Goal: Task Accomplishment & Management: Complete application form

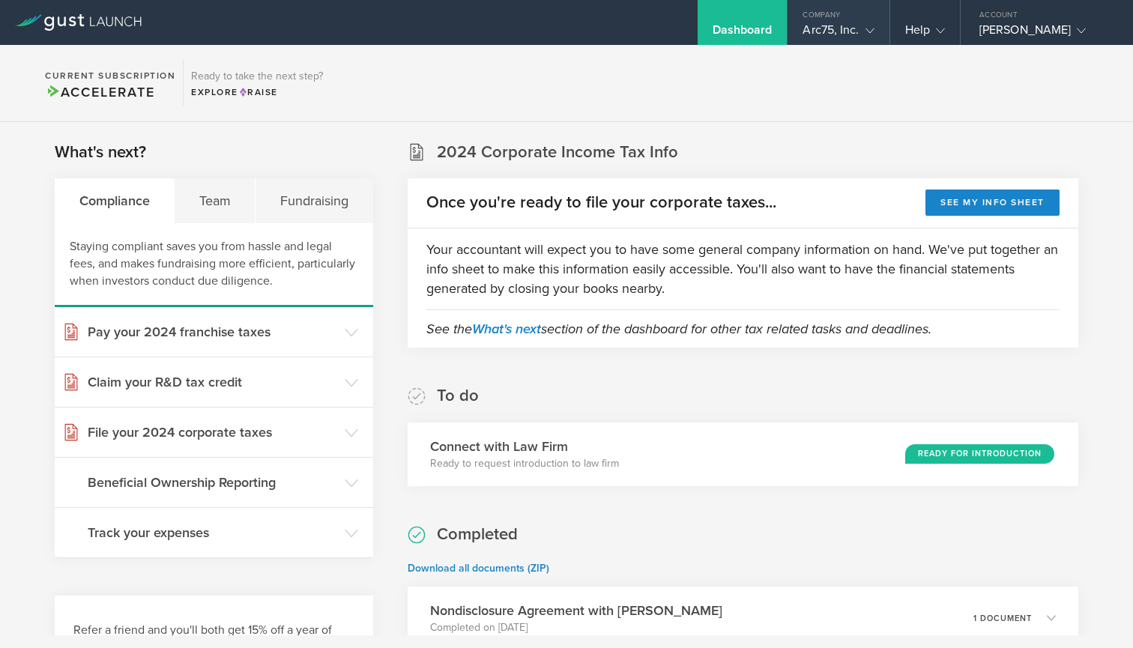
click at [849, 22] on div "Company" at bounding box center [838, 11] width 101 height 22
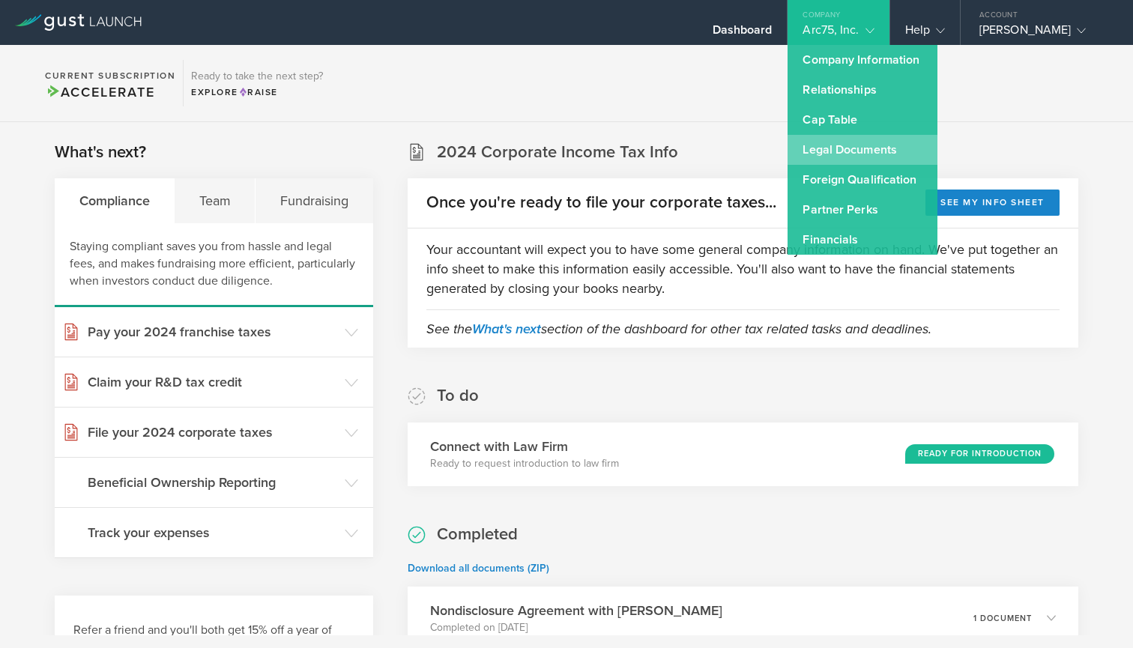
click at [850, 148] on link "Legal Documents" at bounding box center [863, 150] width 150 height 30
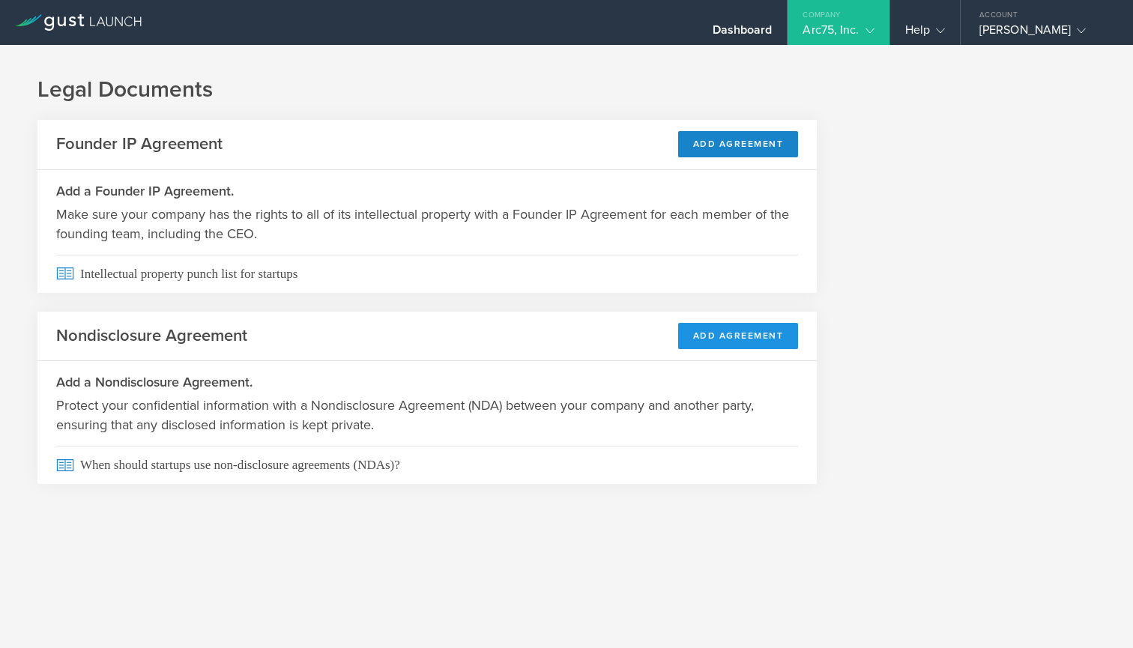
click at [729, 332] on button "Add Agreement" at bounding box center [738, 336] width 121 height 26
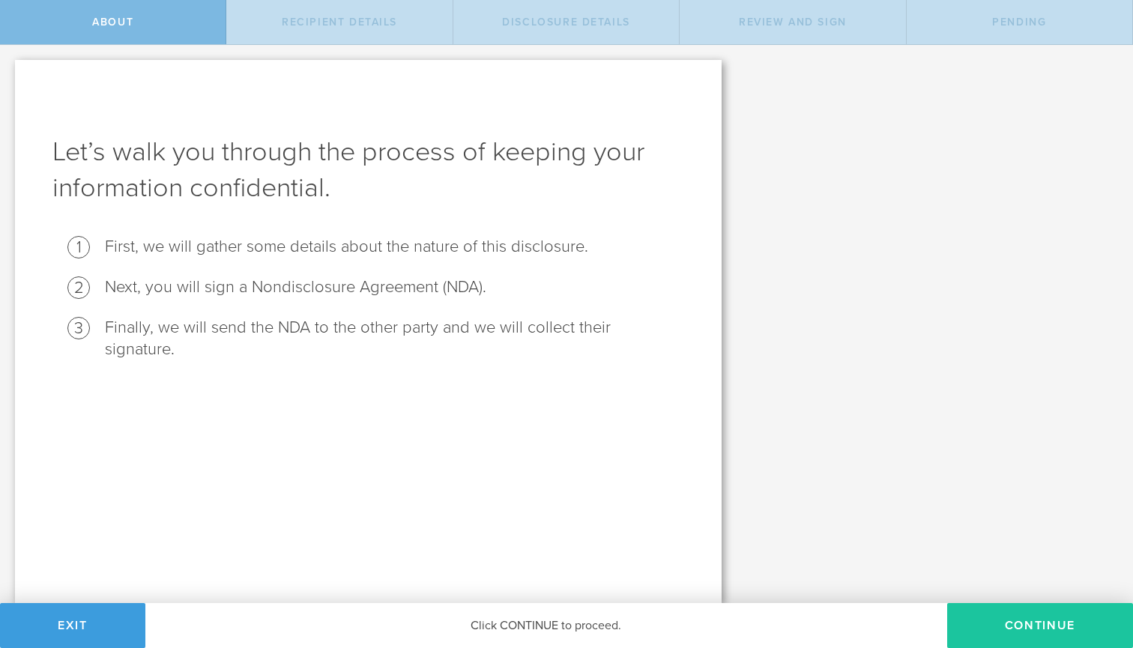
click at [1040, 646] on button "Continue" at bounding box center [1040, 625] width 186 height 45
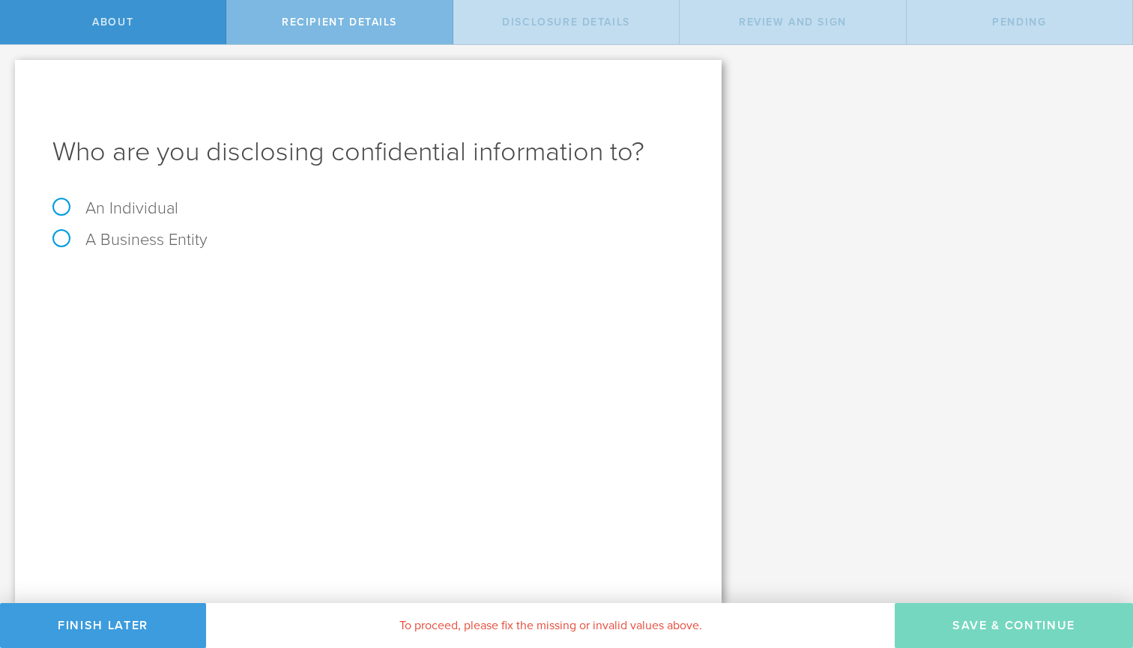
click at [120, 208] on label "An Individual" at bounding box center [115, 208] width 126 height 19
click at [10, 69] on input "An Individual" at bounding box center [5, 57] width 10 height 24
radio input "true"
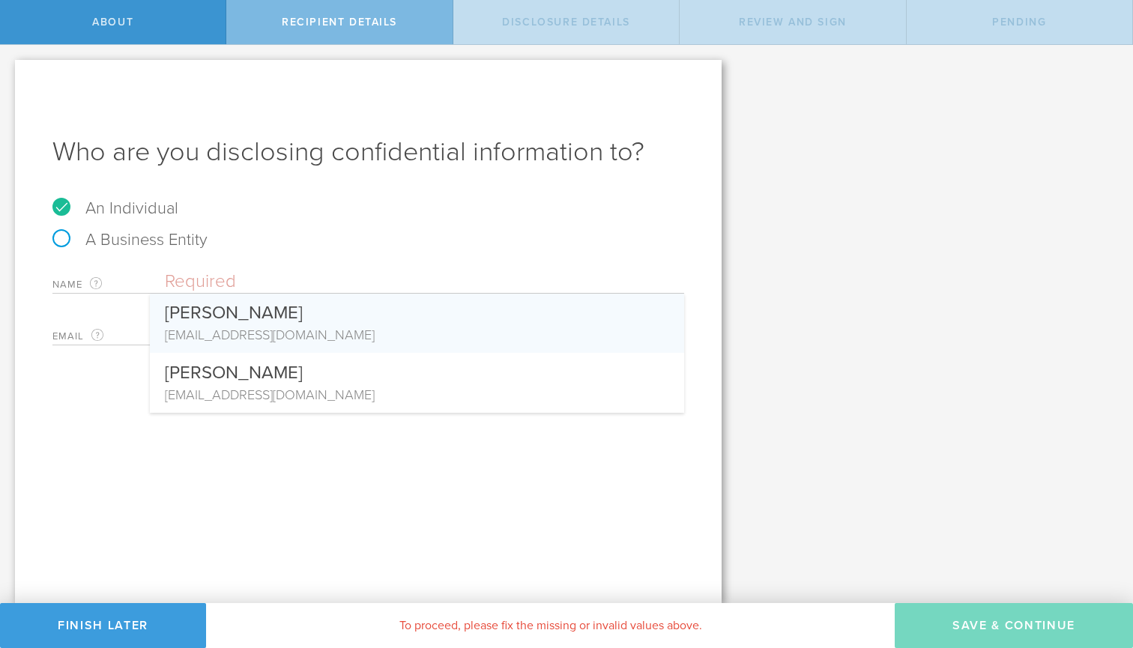
click at [140, 327] on div "Email The email address of the person that you are disclosing confidential info…" at bounding box center [368, 330] width 632 height 31
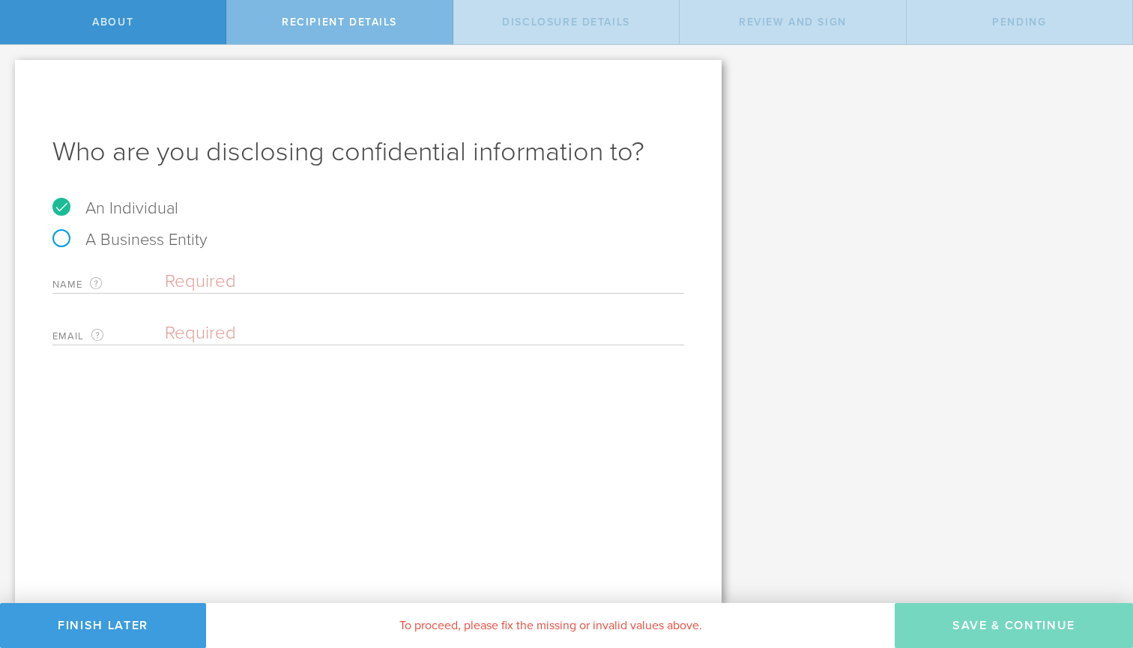
click at [301, 283] on input "text" at bounding box center [424, 282] width 519 height 22
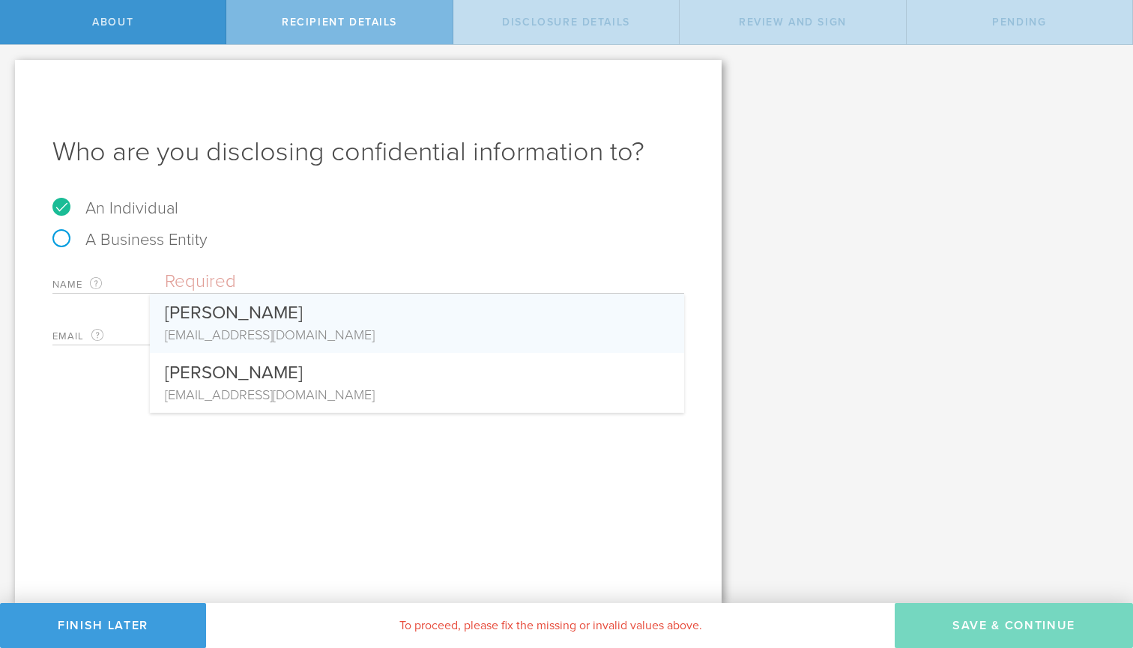
paste input "[PERSON_NAME]"
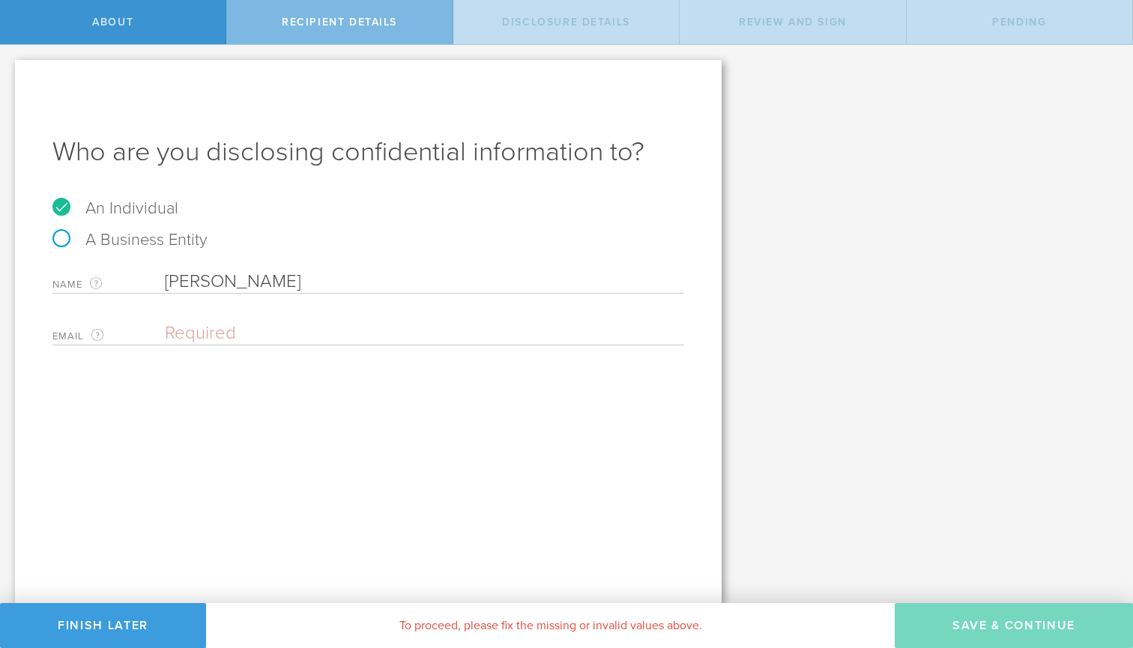
type input "[PERSON_NAME]"
paste input "[EMAIL_ADDRESS][DOMAIN_NAME]"
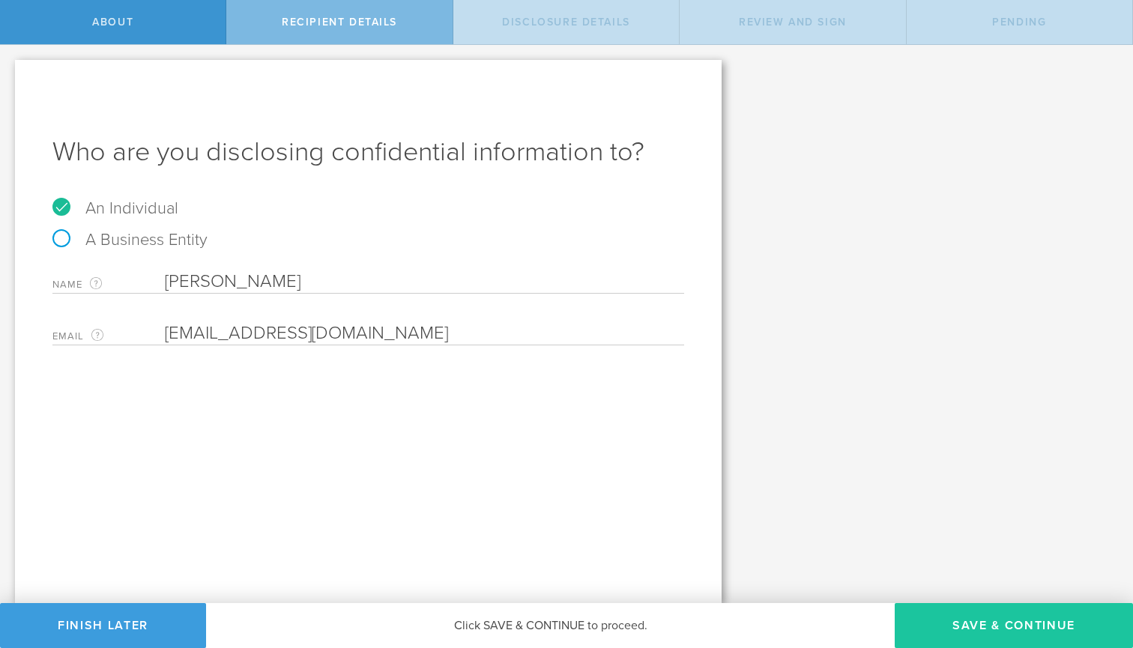
type input "[EMAIL_ADDRESS][DOMAIN_NAME]"
click at [986, 631] on button "Save & Continue" at bounding box center [1014, 625] width 238 height 45
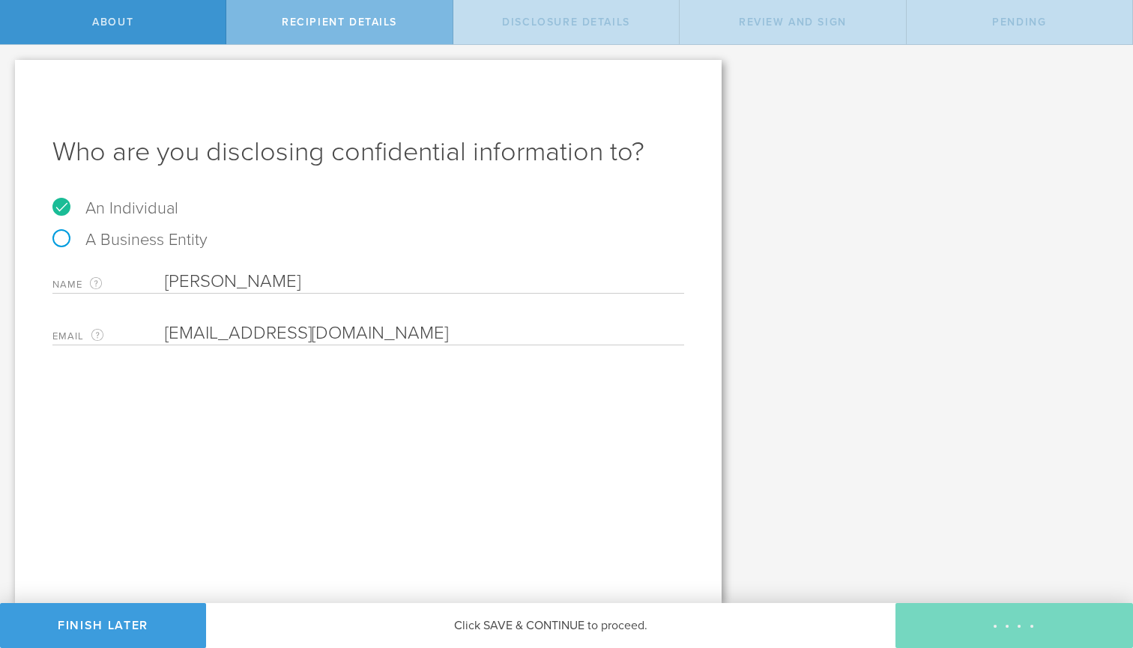
select select "string:5 years"
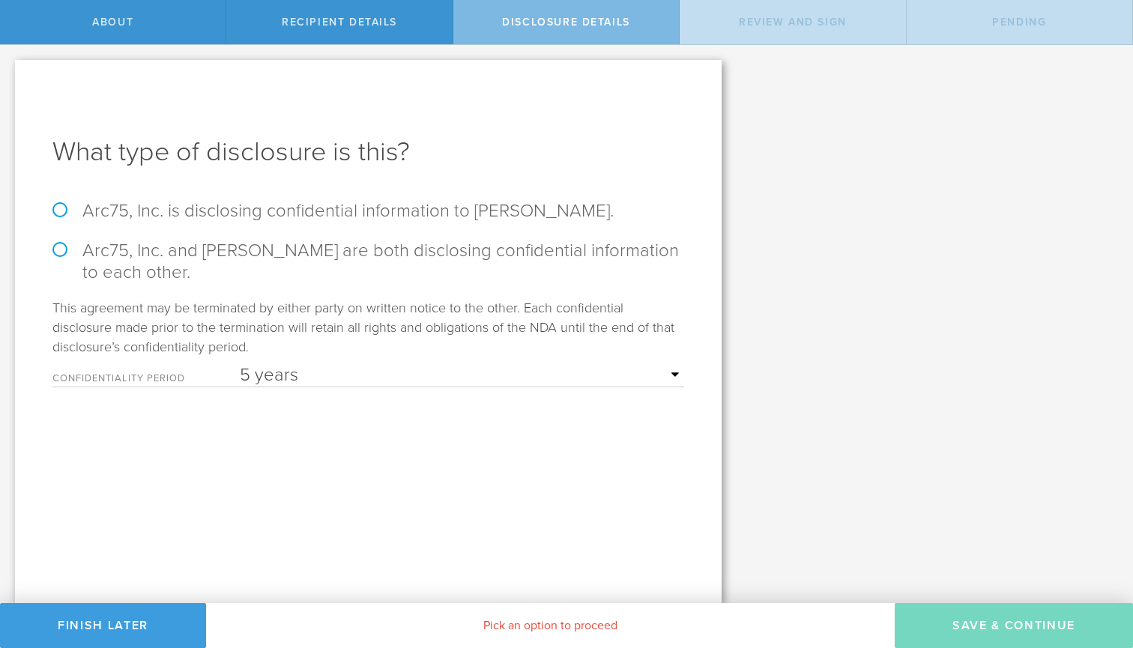
click at [399, 212] on label "Arc75, Inc. is disclosing confidential information to Tiroshan Madushanka." at bounding box center [368, 211] width 632 height 22
click at [10, 76] on input "Arc75, Inc. is disclosing confidential information to Tiroshan Madushanka." at bounding box center [5, 60] width 10 height 31
radio input "true"
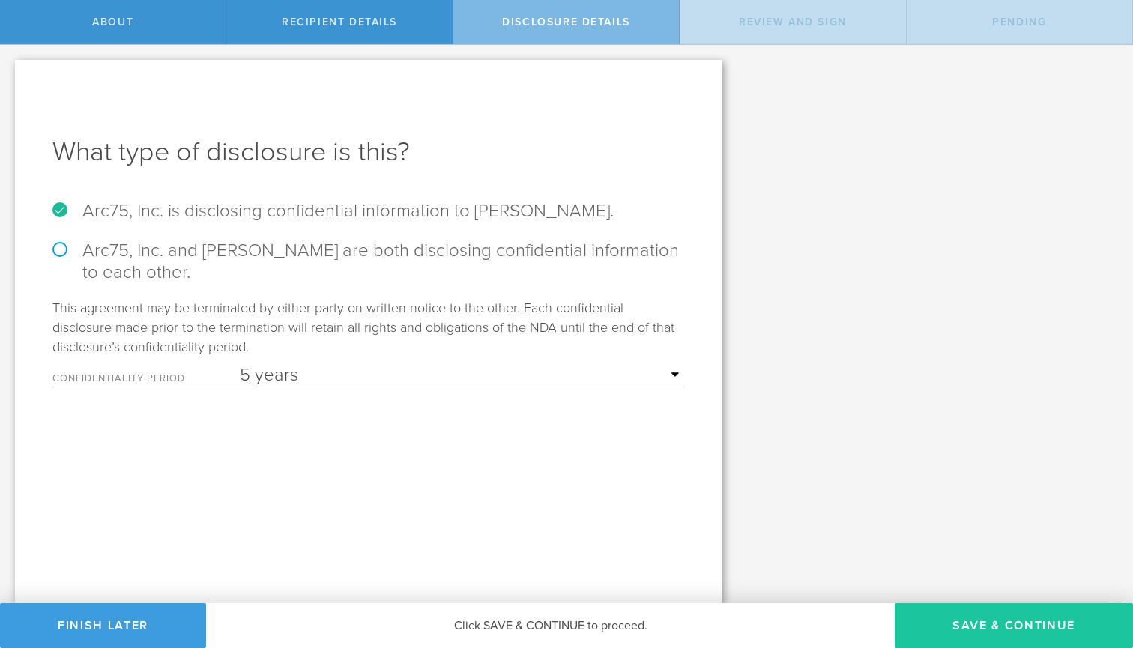
click at [1023, 626] on button "Save & Continue" at bounding box center [1014, 625] width 238 height 45
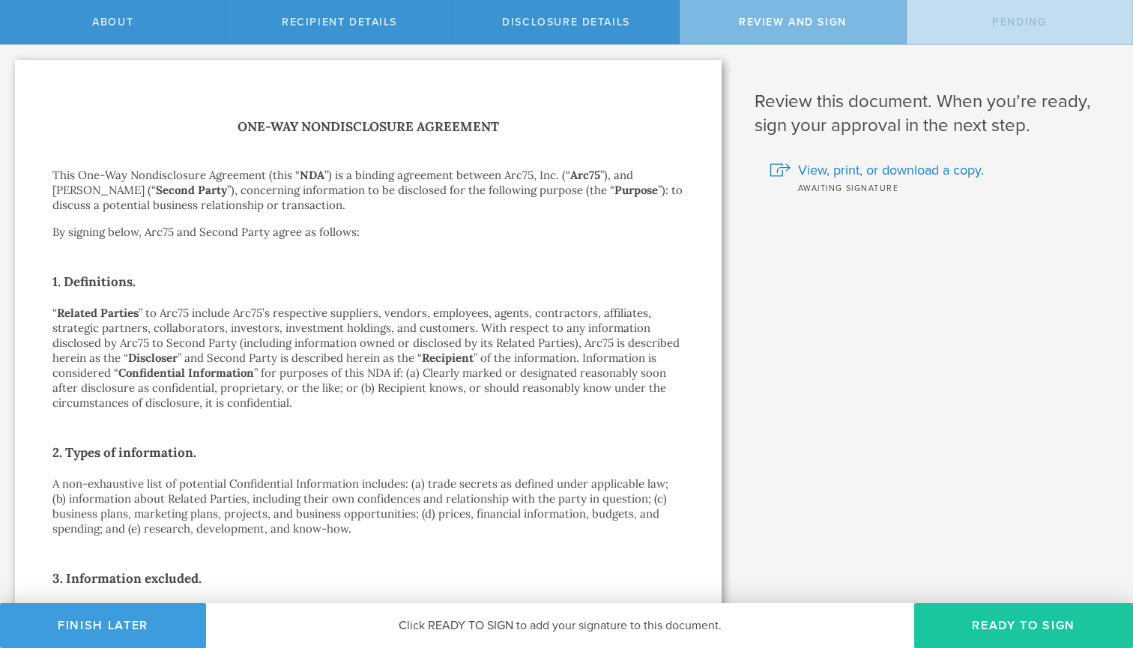
click at [991, 636] on button "Ready to Sign" at bounding box center [1023, 625] width 219 height 45
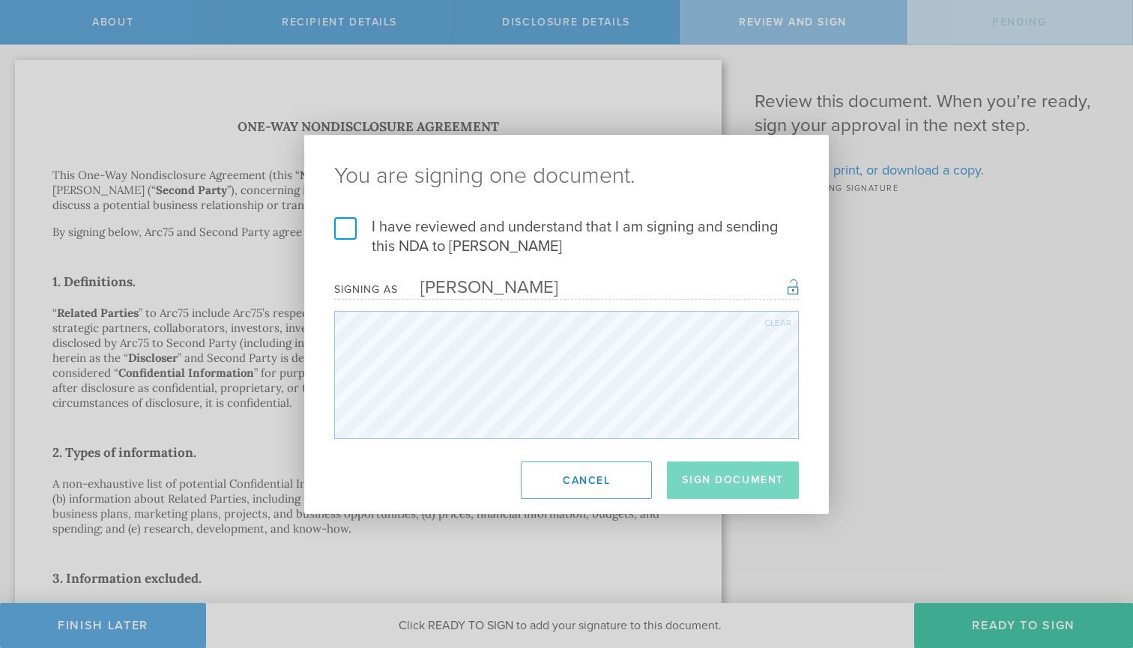
click at [342, 232] on label "I have reviewed and understand that I am signing and sending this NDA to Tirosh…" at bounding box center [566, 236] width 465 height 39
click at [0, 0] on input "I have reviewed and understand that I am signing and sending this NDA to Tirosh…" at bounding box center [0, 0] width 0 height 0
click at [725, 493] on button "Sign Document" at bounding box center [733, 480] width 132 height 37
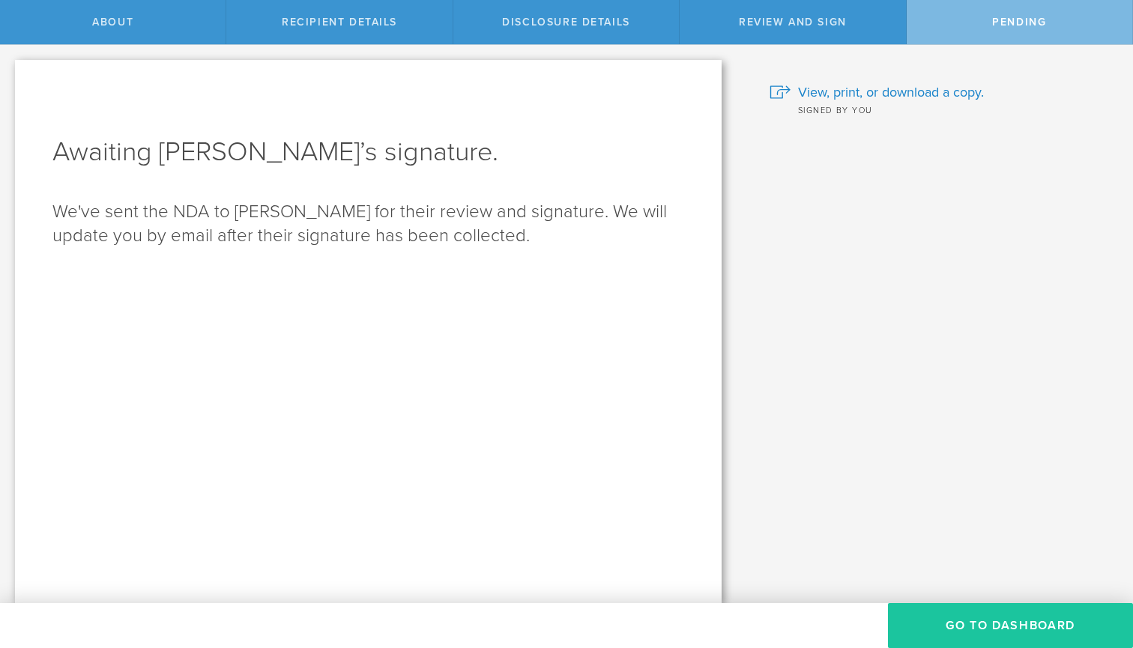
click at [1012, 626] on button "Go to dashboard" at bounding box center [1010, 625] width 245 height 45
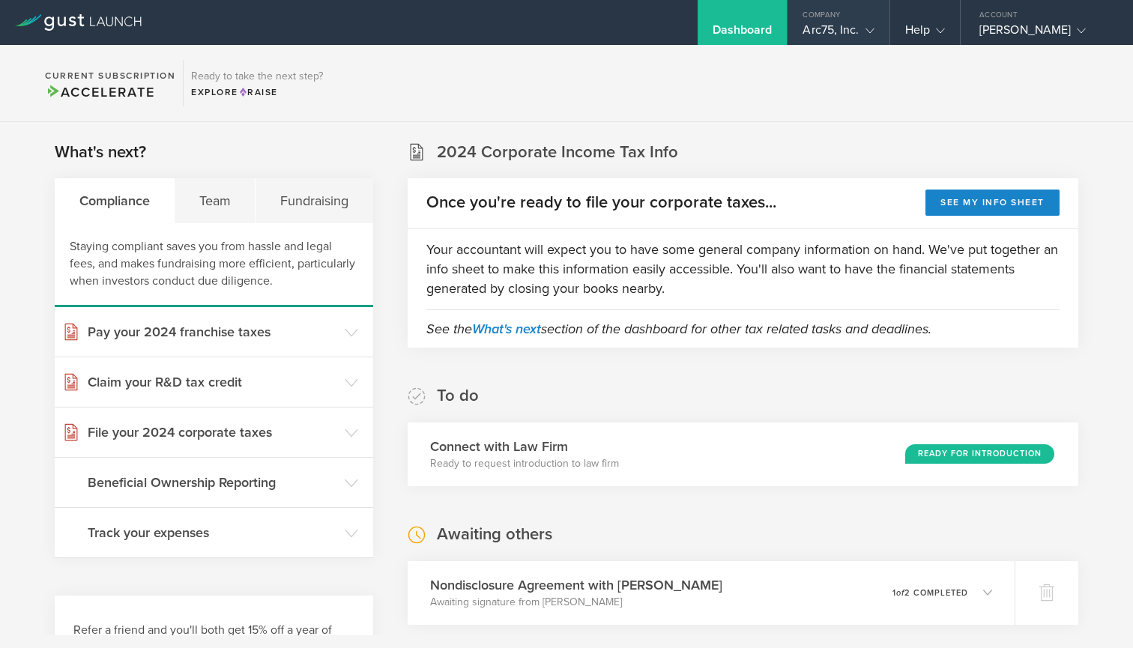
click at [864, 22] on gust-icon at bounding box center [867, 29] width 15 height 15
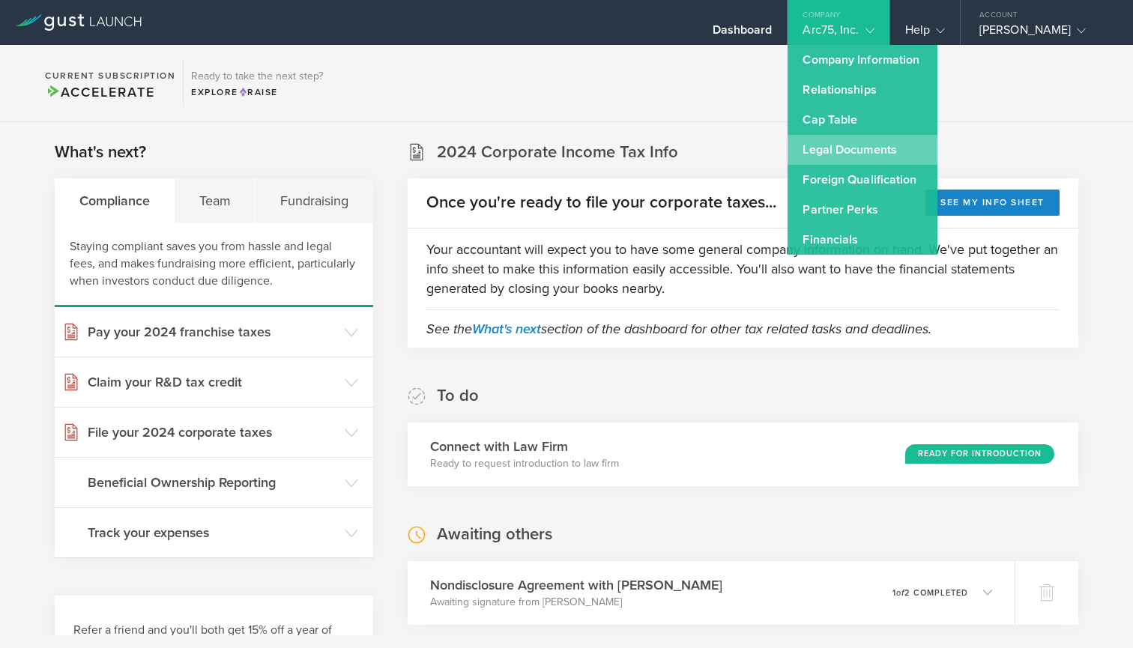
click at [847, 158] on link "Legal Documents" at bounding box center [863, 150] width 150 height 30
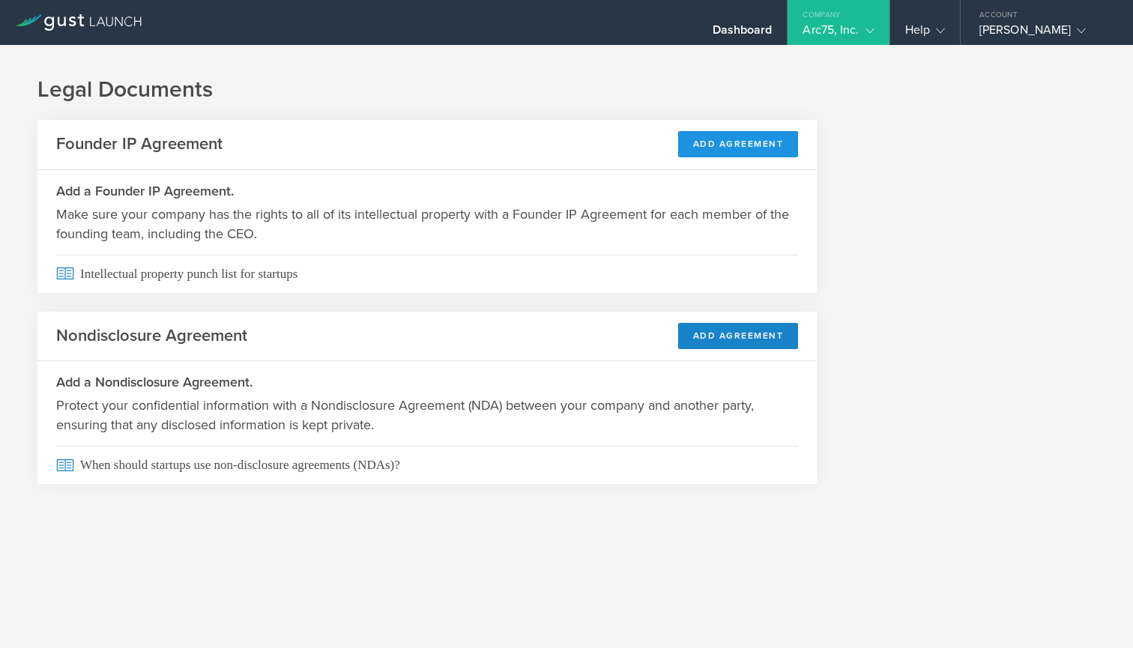
click at [764, 146] on button "Add Agreement" at bounding box center [738, 144] width 121 height 26
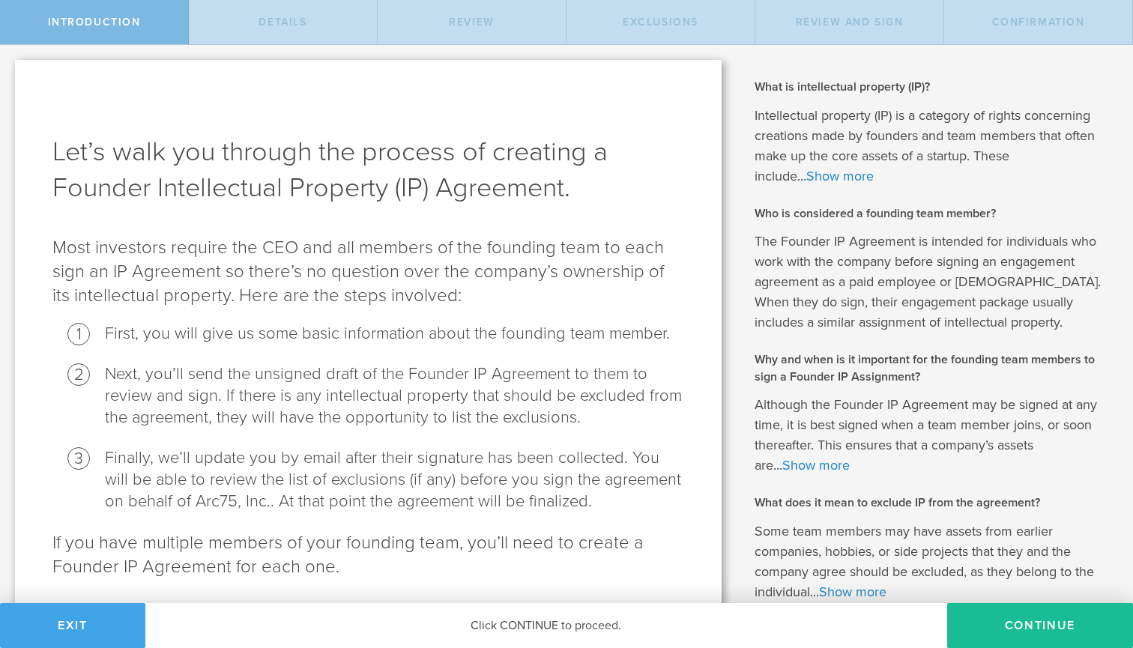
click at [94, 623] on button "Exit" at bounding box center [72, 625] width 145 height 45
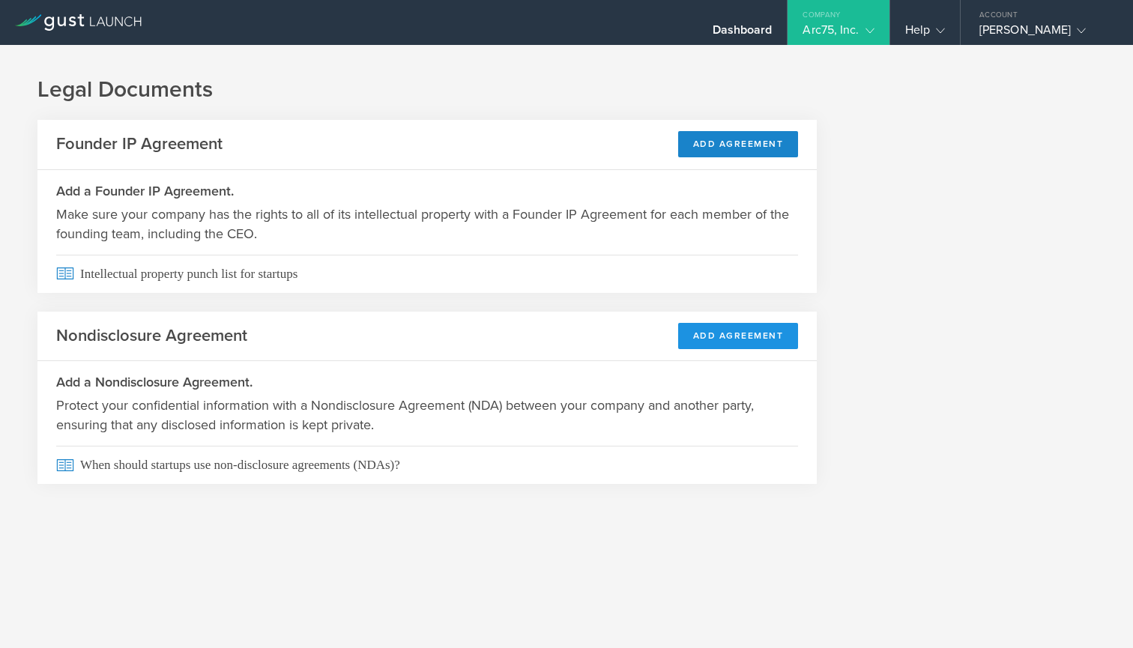
click at [722, 331] on button "Add Agreement" at bounding box center [738, 336] width 121 height 26
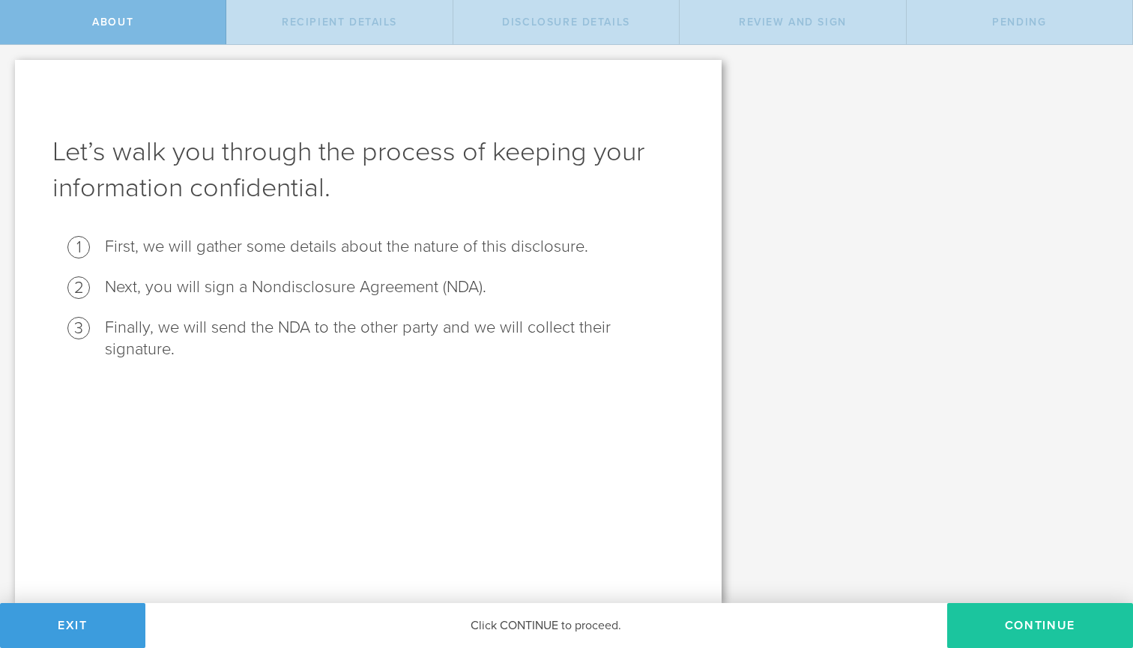
click at [1023, 624] on button "Continue" at bounding box center [1040, 625] width 186 height 45
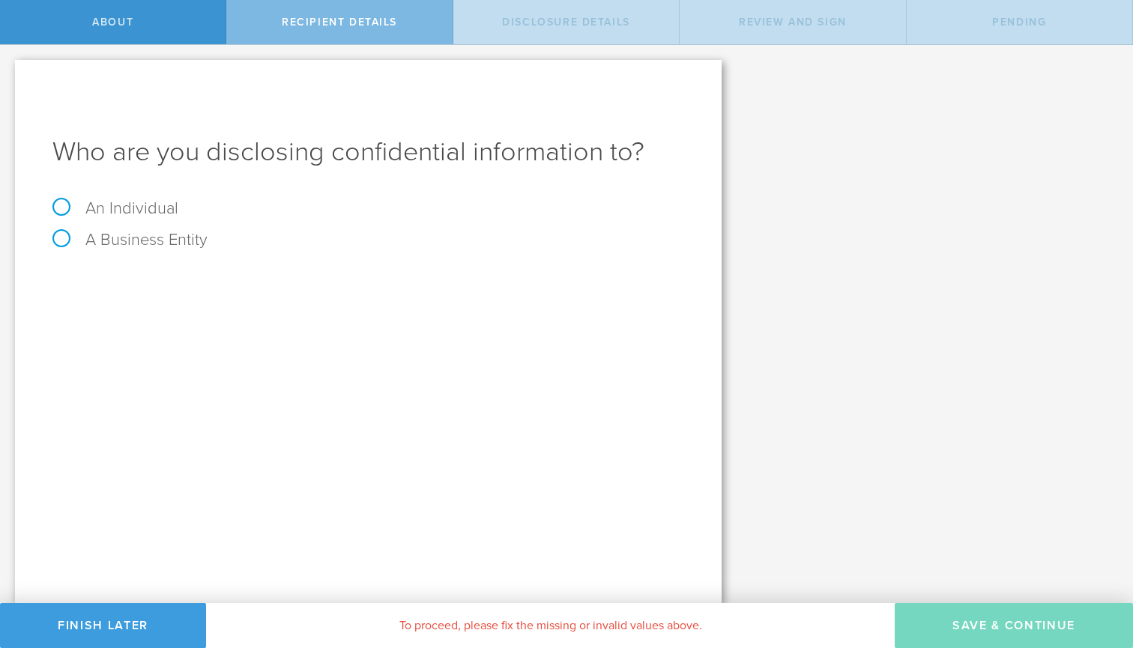
click at [88, 211] on label "An Individual" at bounding box center [115, 208] width 126 height 19
click at [10, 69] on input "An Individual" at bounding box center [5, 57] width 10 height 24
radio input "true"
paste input "[PERSON_NAME]"
type input "[PERSON_NAME]"
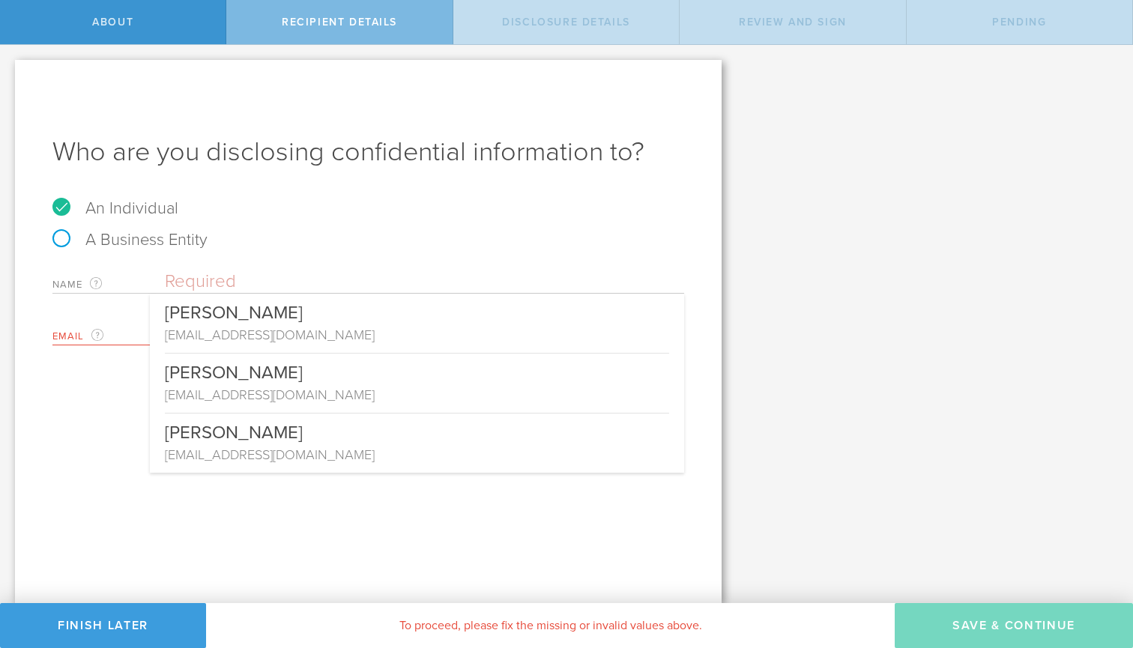
paste input "[PERSON_NAME]"
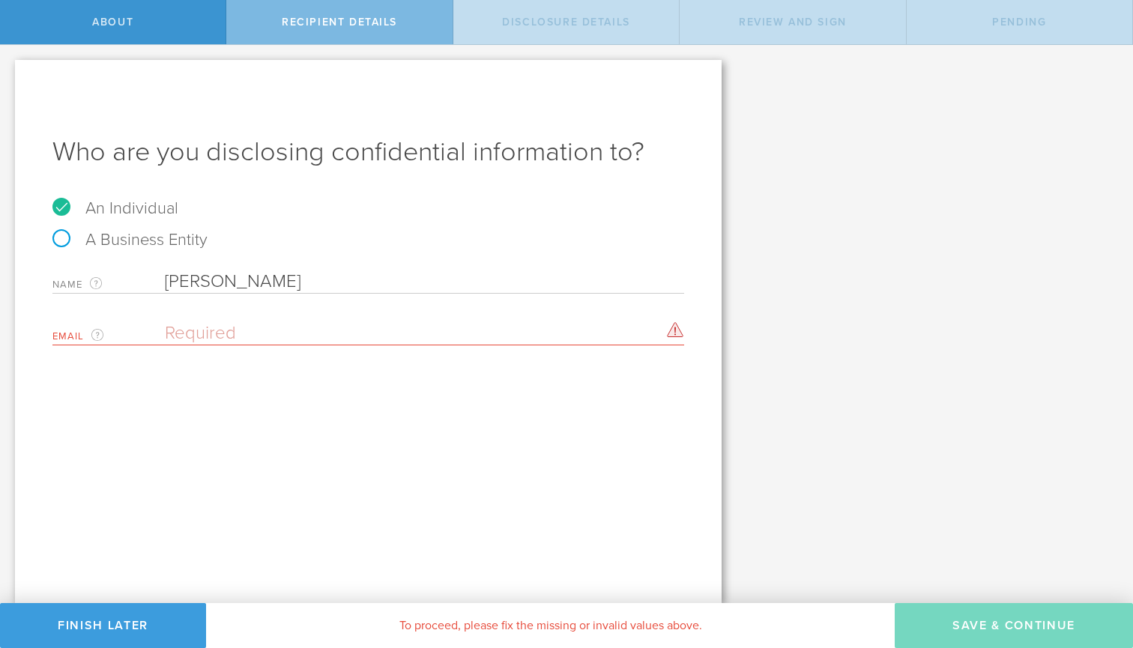
type input "[PERSON_NAME]"
click at [327, 332] on input "email" at bounding box center [421, 333] width 512 height 22
click at [226, 331] on input "email" at bounding box center [421, 333] width 512 height 22
paste input "[EMAIL_ADDRESS][DOMAIN_NAME]"
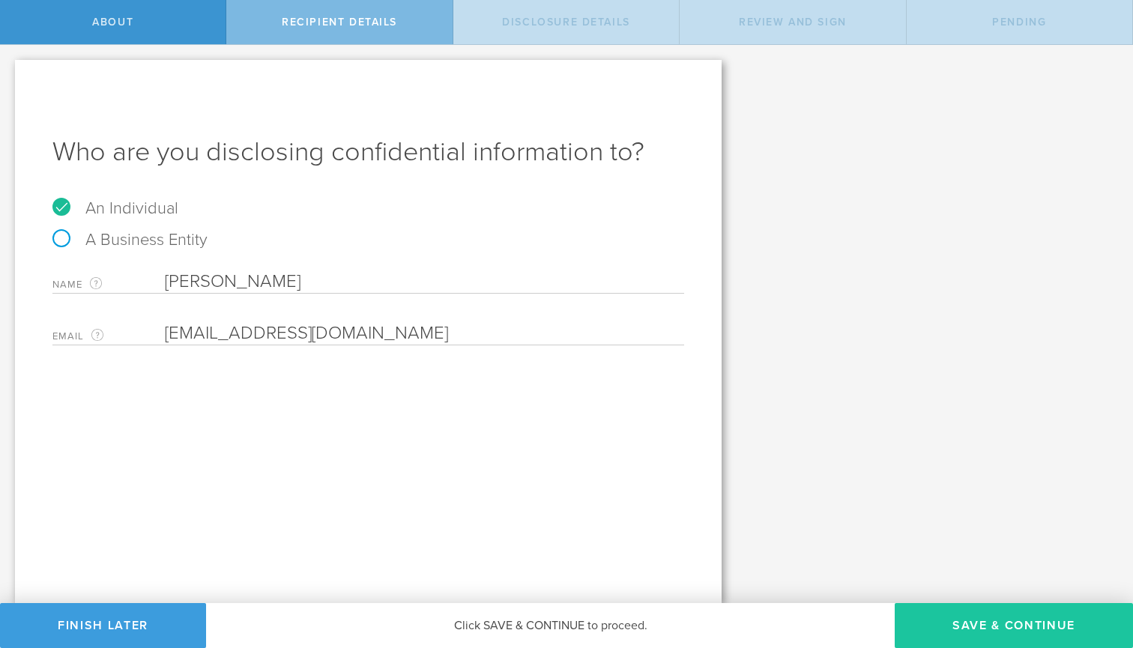
type input "[EMAIL_ADDRESS][DOMAIN_NAME]"
click at [991, 637] on button "Save & Continue" at bounding box center [1014, 625] width 238 height 45
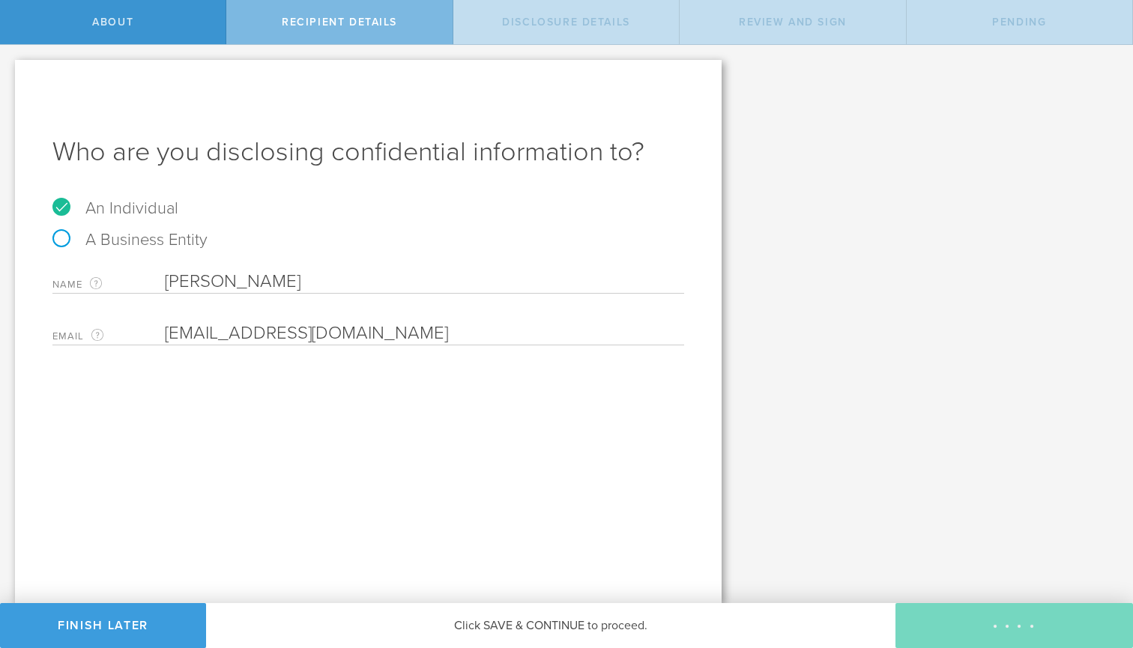
select select "string:5 years"
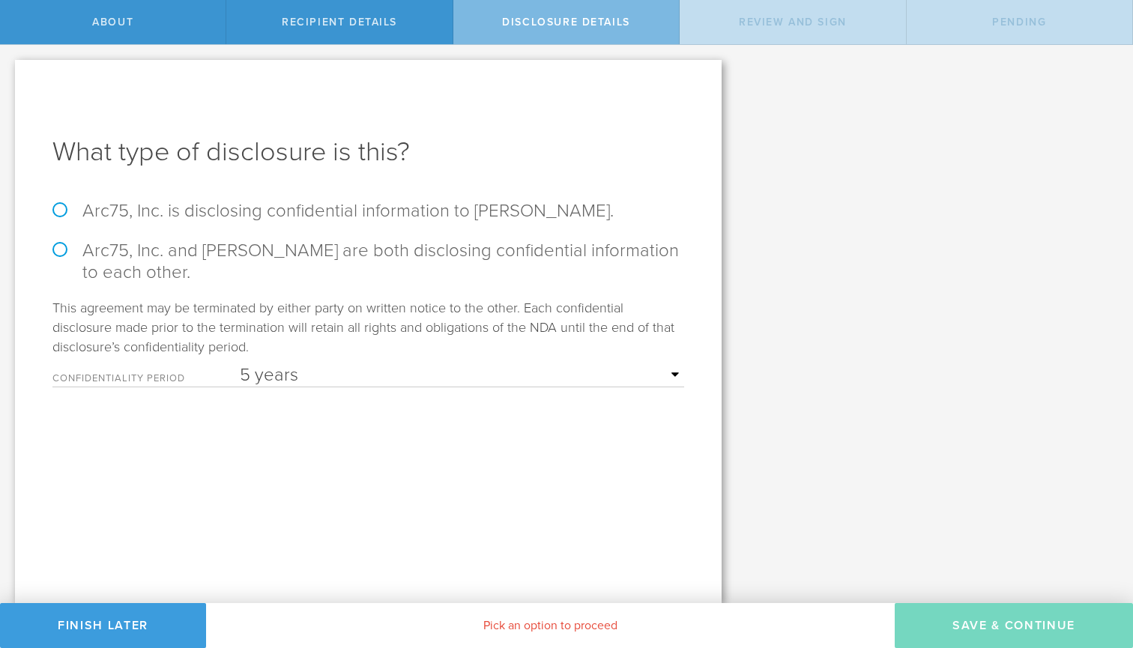
click at [228, 222] on label "Arc75, Inc. is disclosing confidential information to Wathsala Widanagamaachchi." at bounding box center [368, 211] width 632 height 22
click at [10, 76] on input "Arc75, Inc. is disclosing confidential information to Wathsala Widanagamaachchi." at bounding box center [5, 60] width 10 height 31
radio input "true"
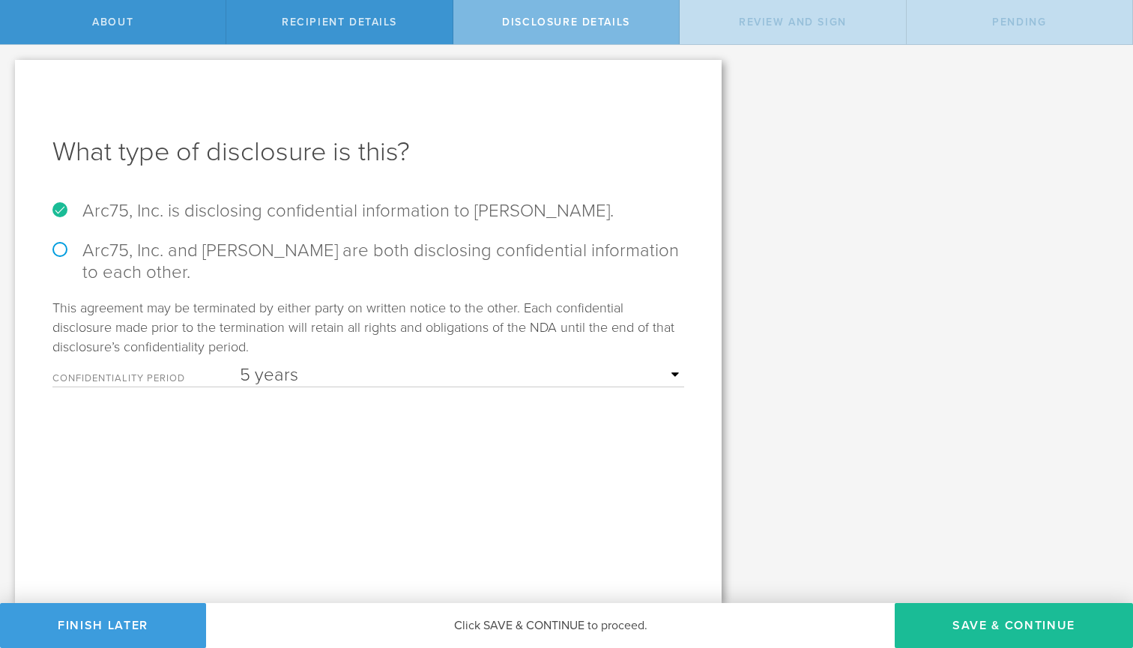
click at [1066, 599] on div "Let’s walk you through the process of keeping your information confidential. Fi…" at bounding box center [566, 324] width 1133 height 558
click at [1054, 615] on button "Save & Continue" at bounding box center [1014, 625] width 238 height 45
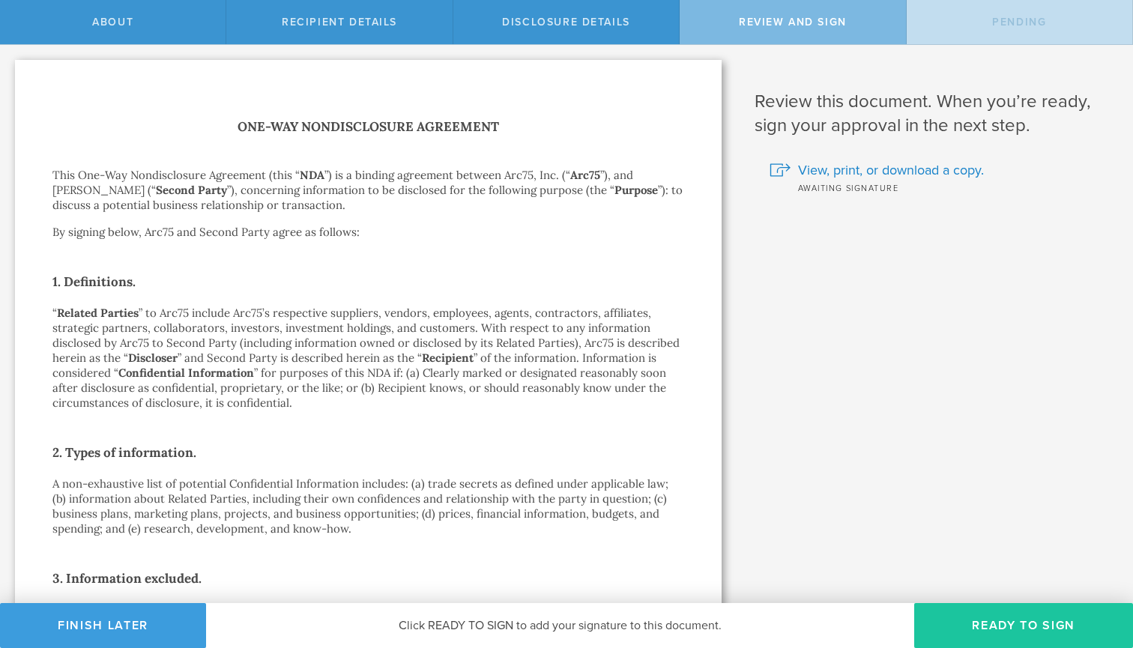
click at [1050, 641] on button "Ready to Sign" at bounding box center [1023, 625] width 219 height 45
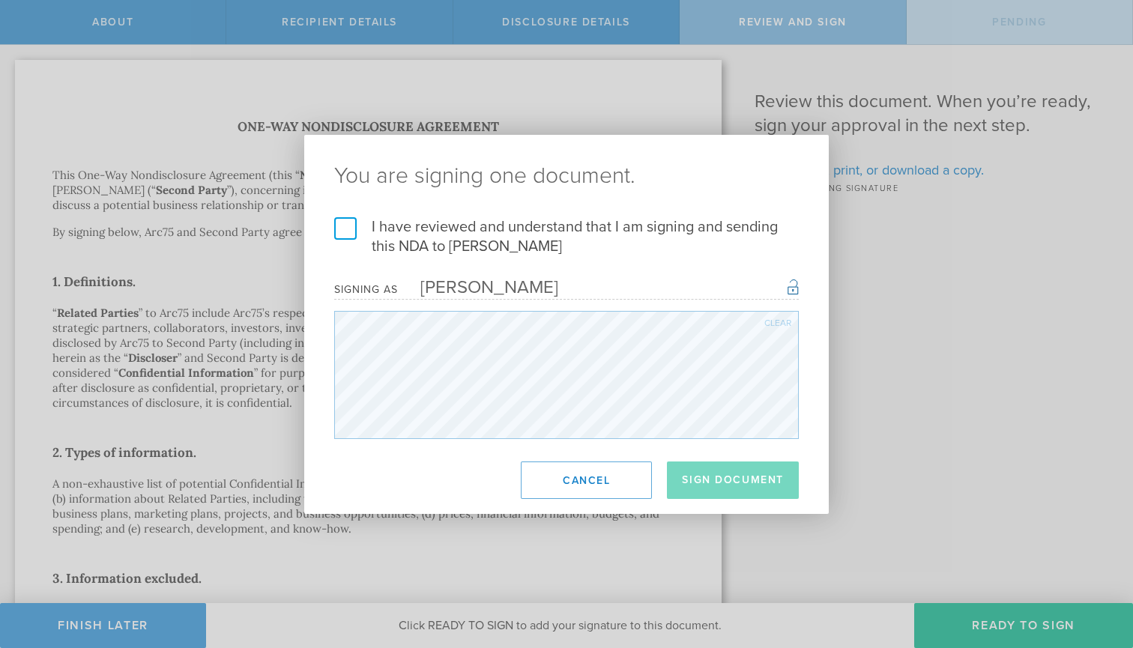
click at [345, 226] on label "I have reviewed and understand that I am signing and sending this NDA to Wathsa…" at bounding box center [566, 236] width 465 height 39
click at [0, 0] on input "I have reviewed and understand that I am signing and sending this NDA to Wathsa…" at bounding box center [0, 0] width 0 height 0
click at [712, 492] on button "Sign Document" at bounding box center [733, 480] width 132 height 37
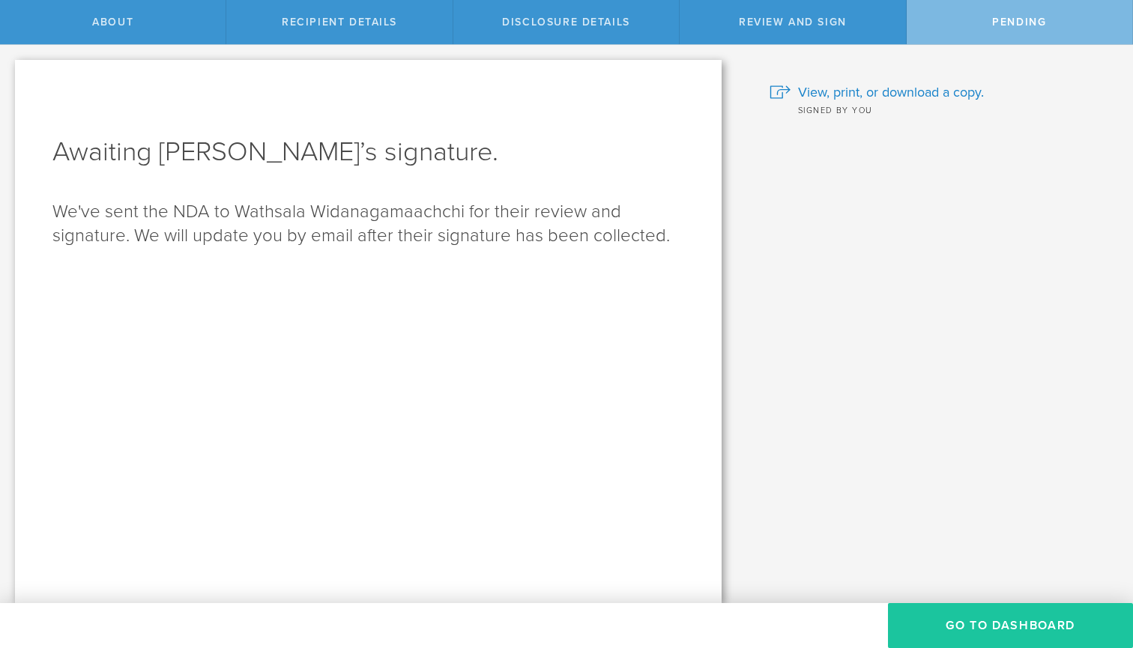
click at [1051, 630] on button "Go to dashboard" at bounding box center [1010, 625] width 245 height 45
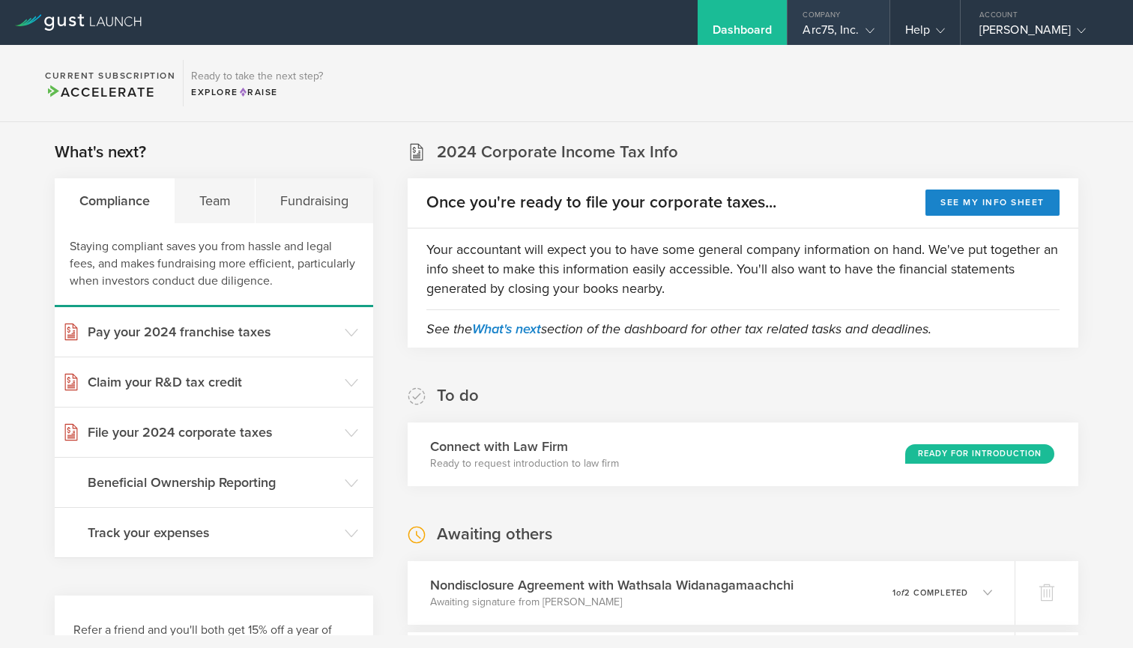
click at [847, 22] on div "Arc75, Inc." at bounding box center [838, 33] width 71 height 22
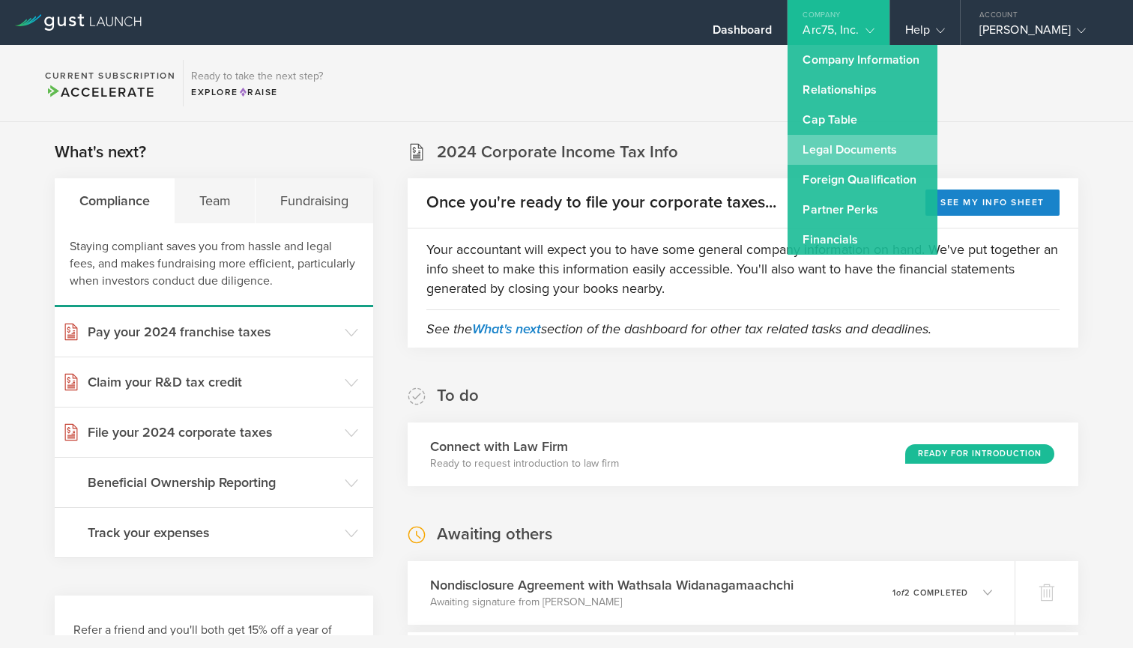
click at [813, 144] on link "Legal Documents" at bounding box center [863, 150] width 150 height 30
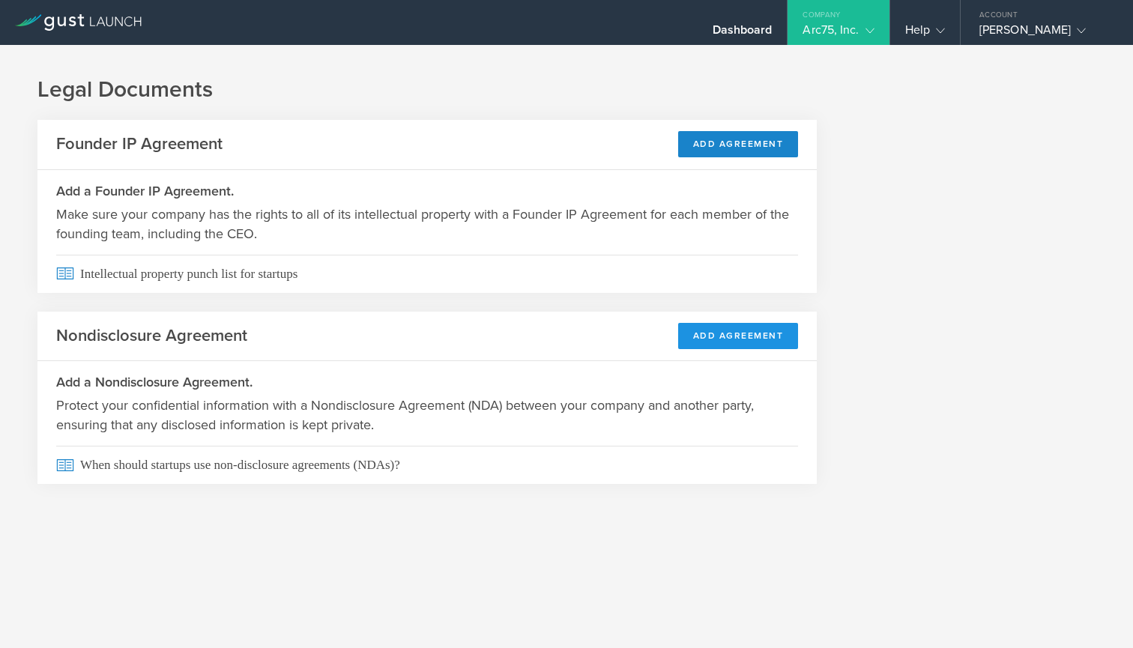
click at [734, 336] on button "Add Agreement" at bounding box center [738, 336] width 121 height 26
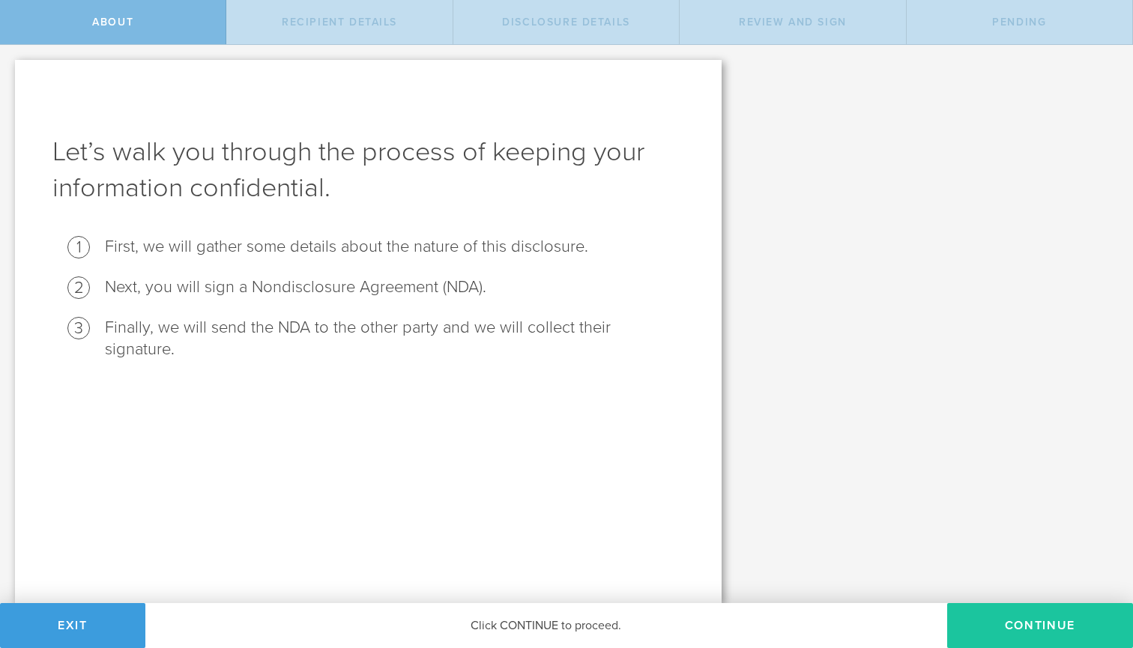
click at [983, 621] on button "Continue" at bounding box center [1040, 625] width 186 height 45
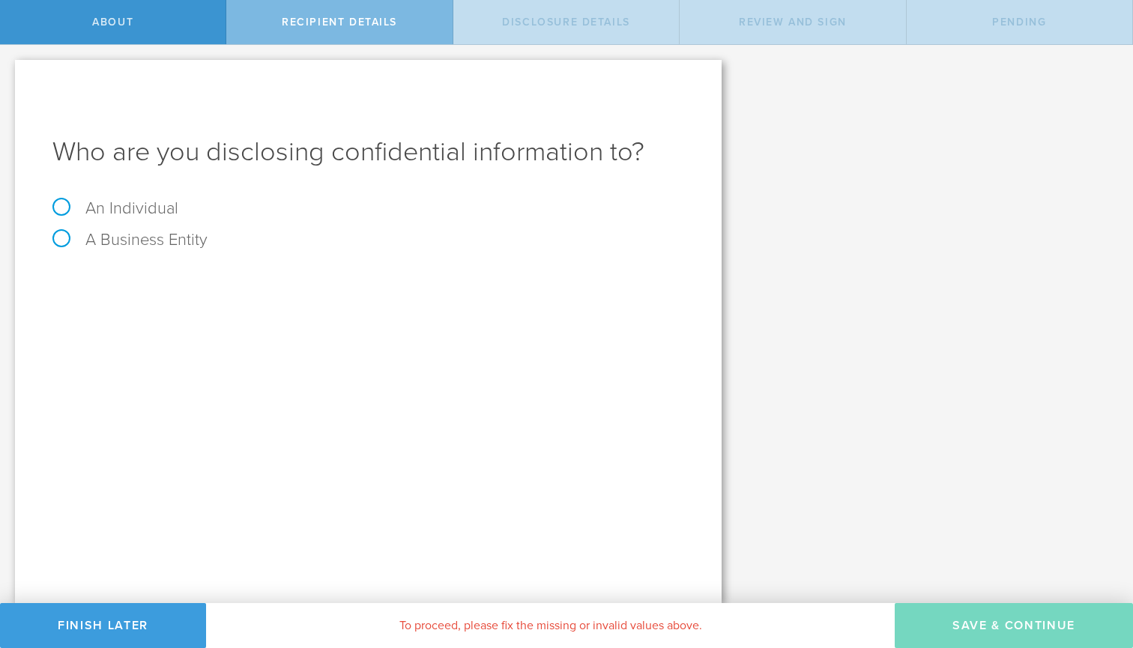
click at [153, 211] on label "An Individual" at bounding box center [115, 208] width 126 height 19
click at [10, 69] on input "An Individual" at bounding box center [5, 57] width 10 height 24
radio input "true"
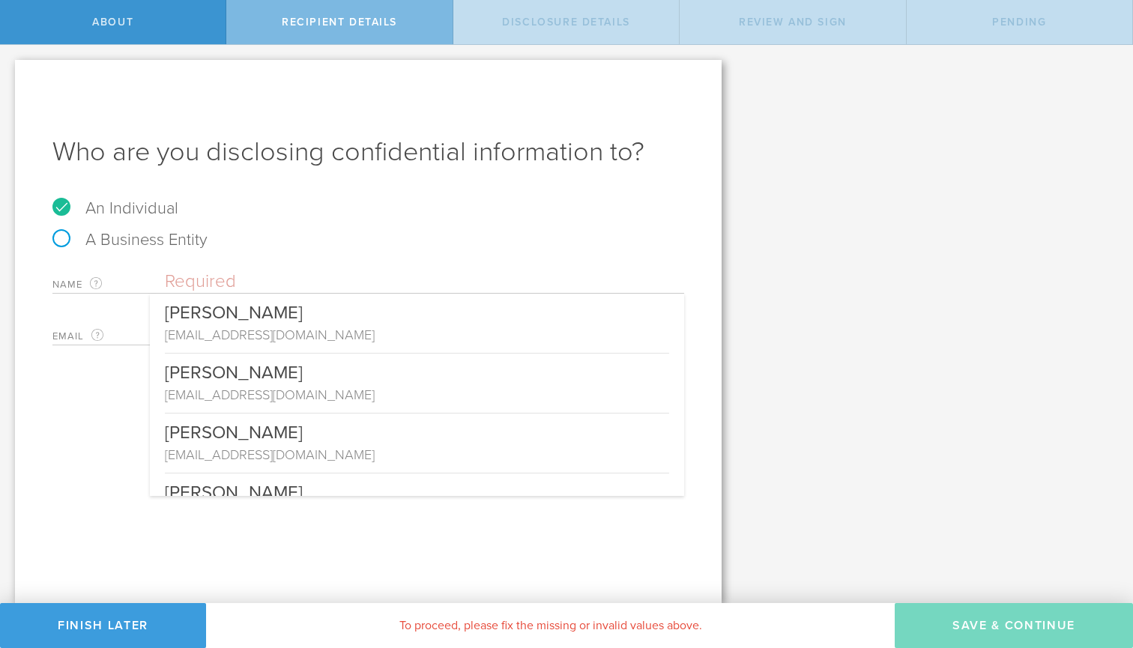
paste input "[PERSON_NAME]"
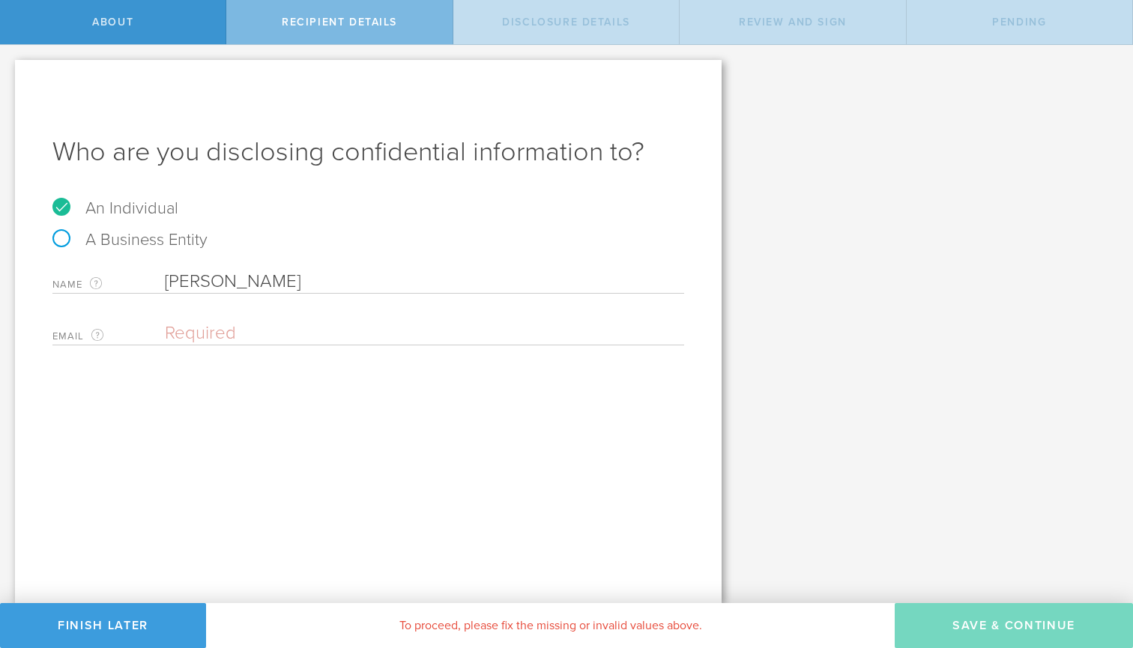
type input "[PERSON_NAME]"
paste input "[EMAIL_ADDRESS][DOMAIN_NAME]"
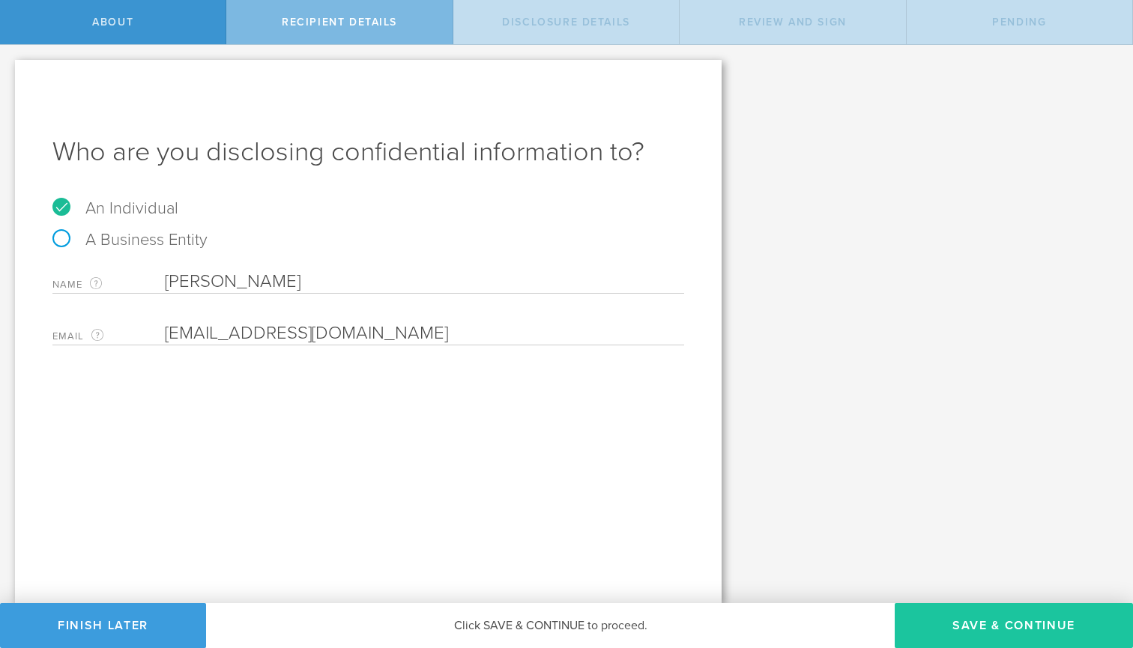
type input "[EMAIL_ADDRESS][DOMAIN_NAME]"
click at [964, 625] on button "Save & Continue" at bounding box center [1014, 625] width 238 height 45
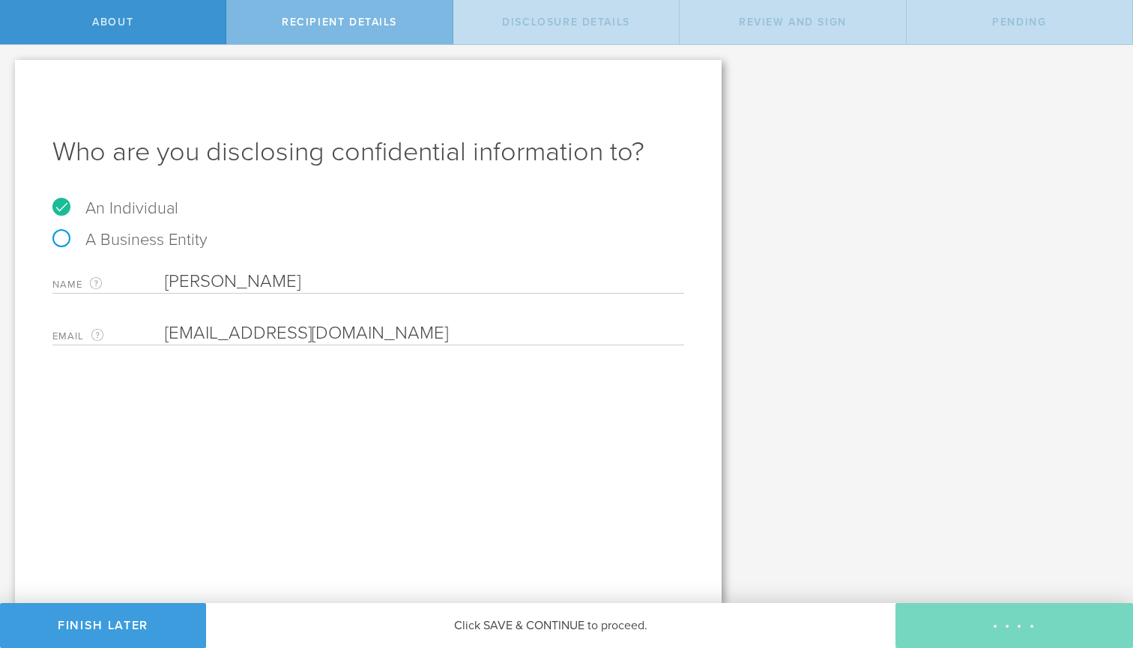
select select "string:5 years"
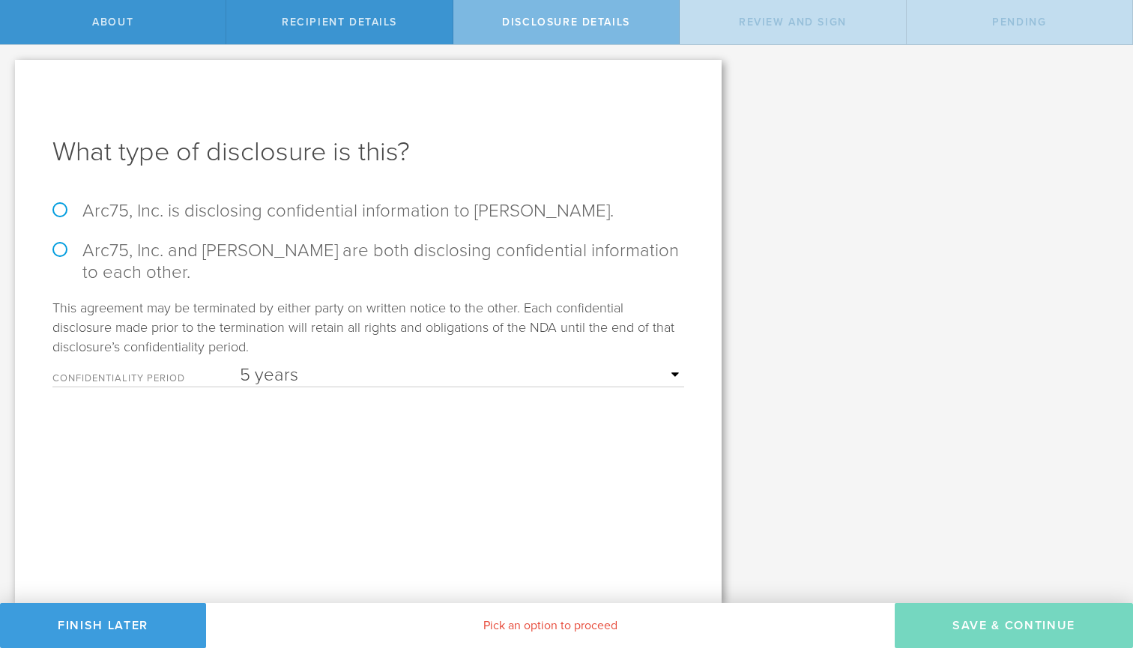
click at [308, 206] on label "Arc75, Inc. is disclosing confidential information to Asantha Illesinghe." at bounding box center [368, 211] width 632 height 22
click at [10, 76] on input "Arc75, Inc. is disclosing confidential information to Asantha Illesinghe." at bounding box center [5, 60] width 10 height 31
radio input "true"
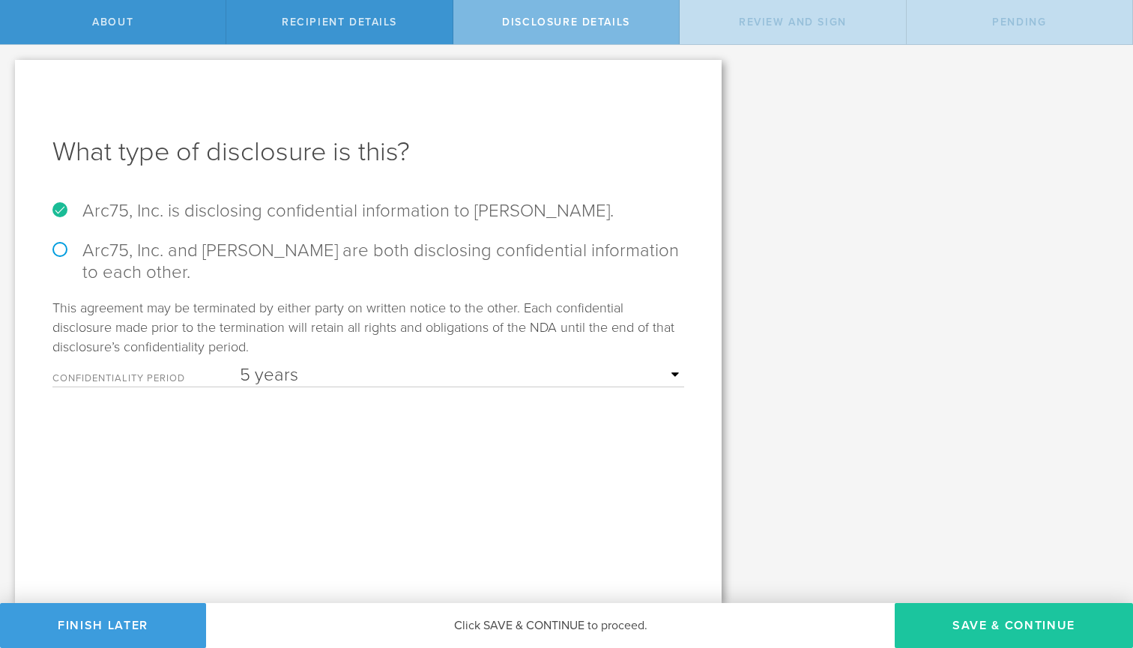
click at [1009, 615] on button "Save & Continue" at bounding box center [1014, 625] width 238 height 45
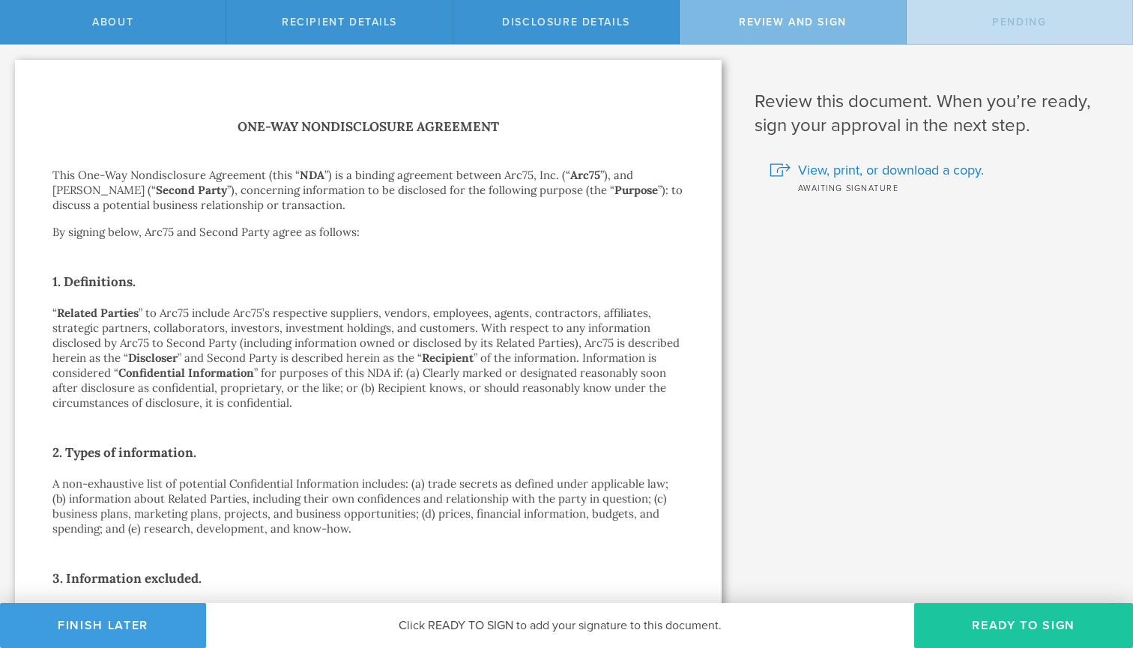
click at [1009, 615] on button "Ready to Sign" at bounding box center [1023, 625] width 219 height 45
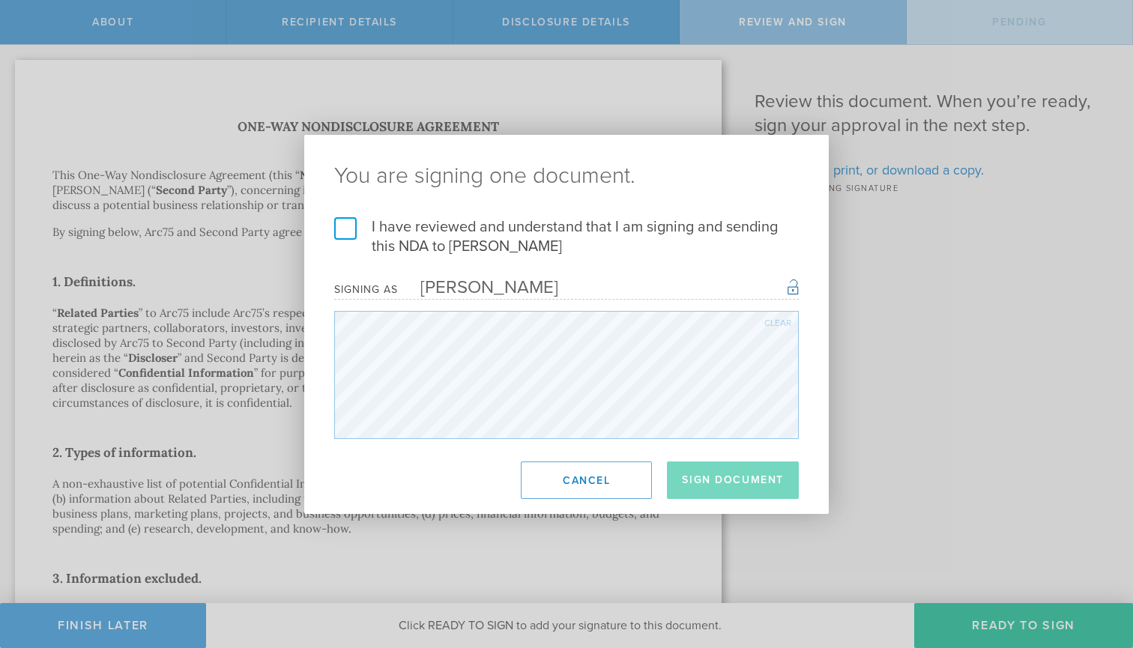
click at [344, 237] on label "I have reviewed and understand that I am signing and sending this NDA to Asanth…" at bounding box center [566, 236] width 465 height 39
click at [0, 0] on input "I have reviewed and understand that I am signing and sending this NDA to Asanth…" at bounding box center [0, 0] width 0 height 0
click at [698, 478] on button "Sign Document" at bounding box center [733, 480] width 132 height 37
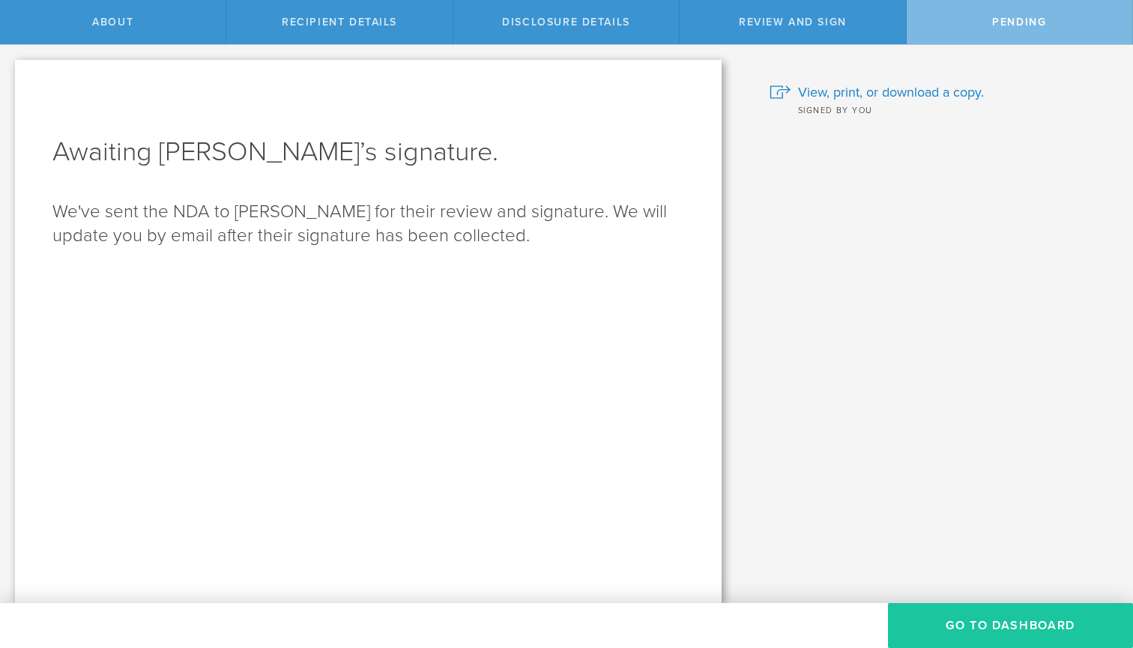
click at [945, 614] on button "Go to dashboard" at bounding box center [1010, 625] width 245 height 45
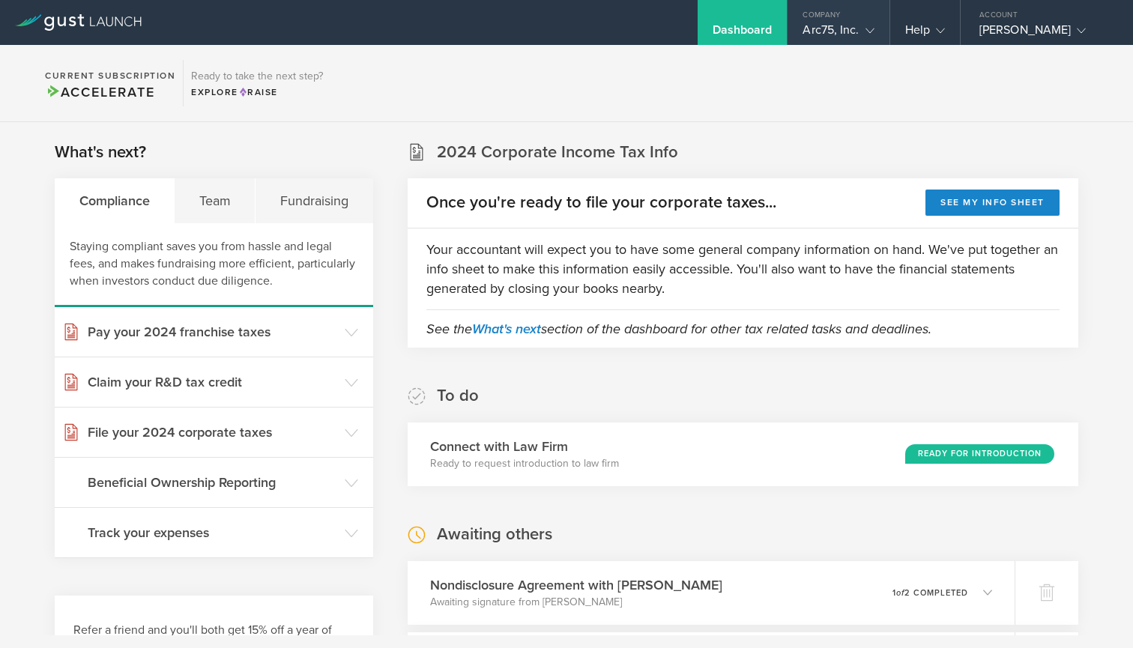
click at [849, 21] on div "Company" at bounding box center [838, 11] width 101 height 22
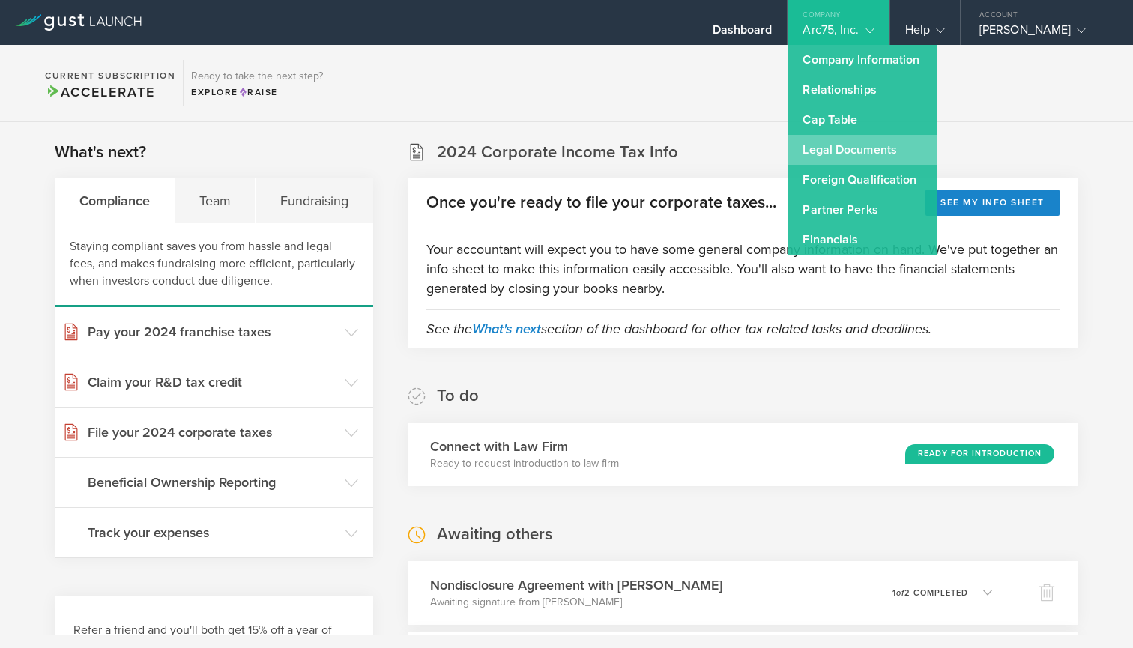
click at [849, 148] on link "Legal Documents" at bounding box center [863, 150] width 150 height 30
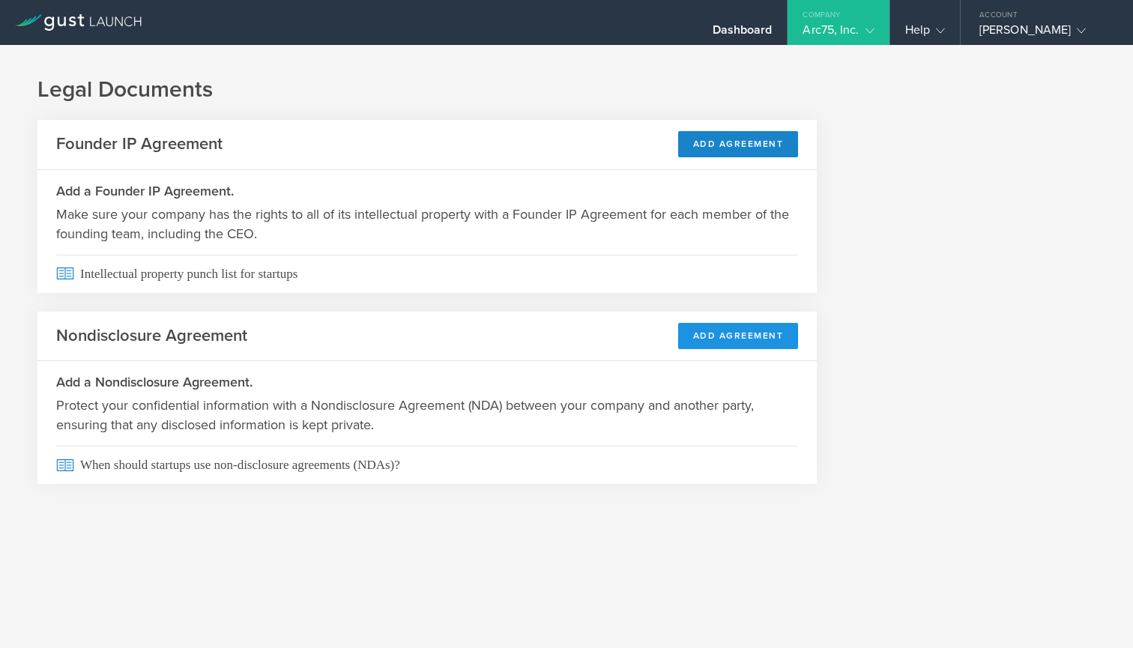
click at [746, 333] on button "Add Agreement" at bounding box center [738, 336] width 121 height 26
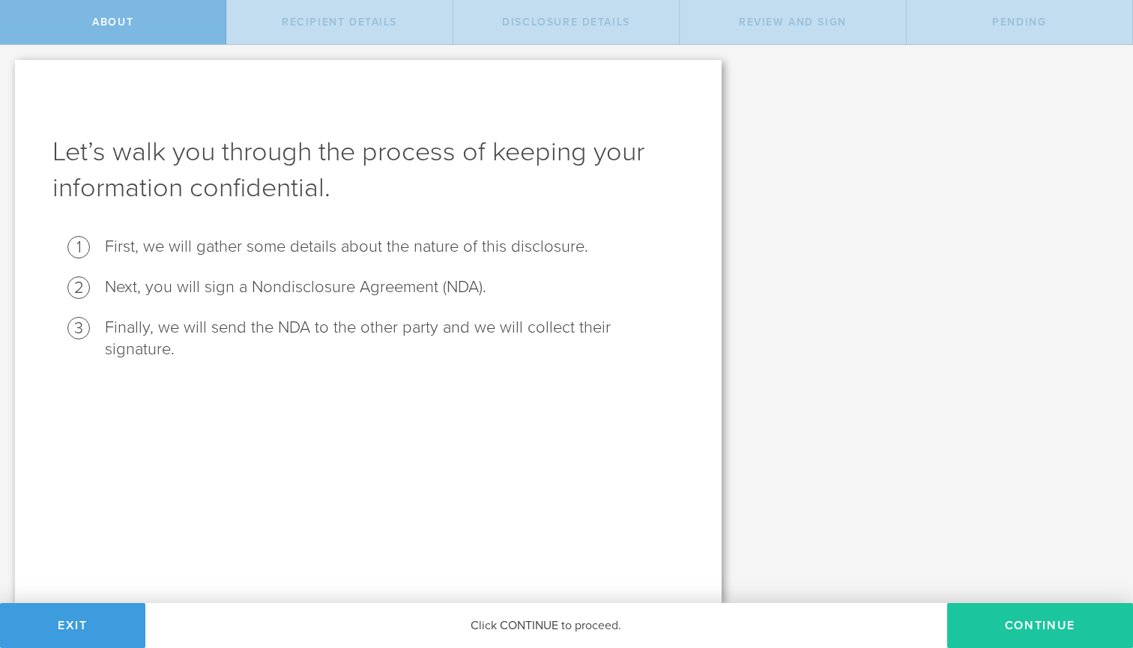
click at [1041, 629] on button "Continue" at bounding box center [1040, 625] width 186 height 45
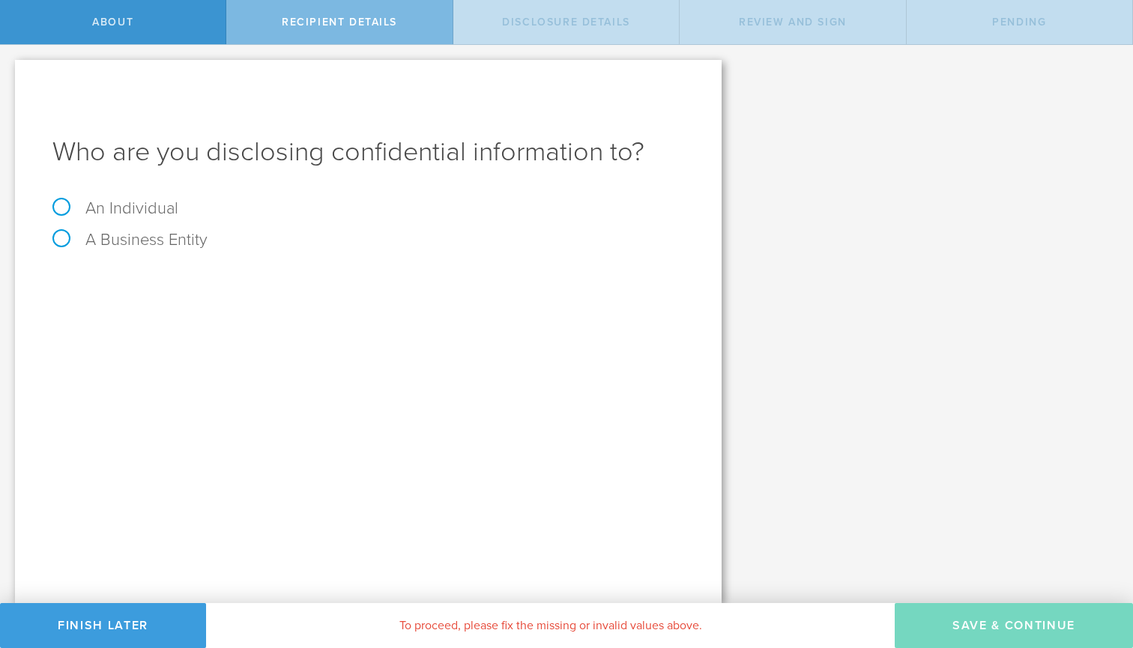
click at [104, 207] on label "An Individual" at bounding box center [115, 208] width 126 height 19
click at [10, 69] on input "An Individual" at bounding box center [5, 57] width 10 height 24
radio input "true"
type input "[PERSON_NAME]"
click at [214, 321] on div "Email The email address of the person that you are disclosing confidential info…" at bounding box center [368, 330] width 632 height 31
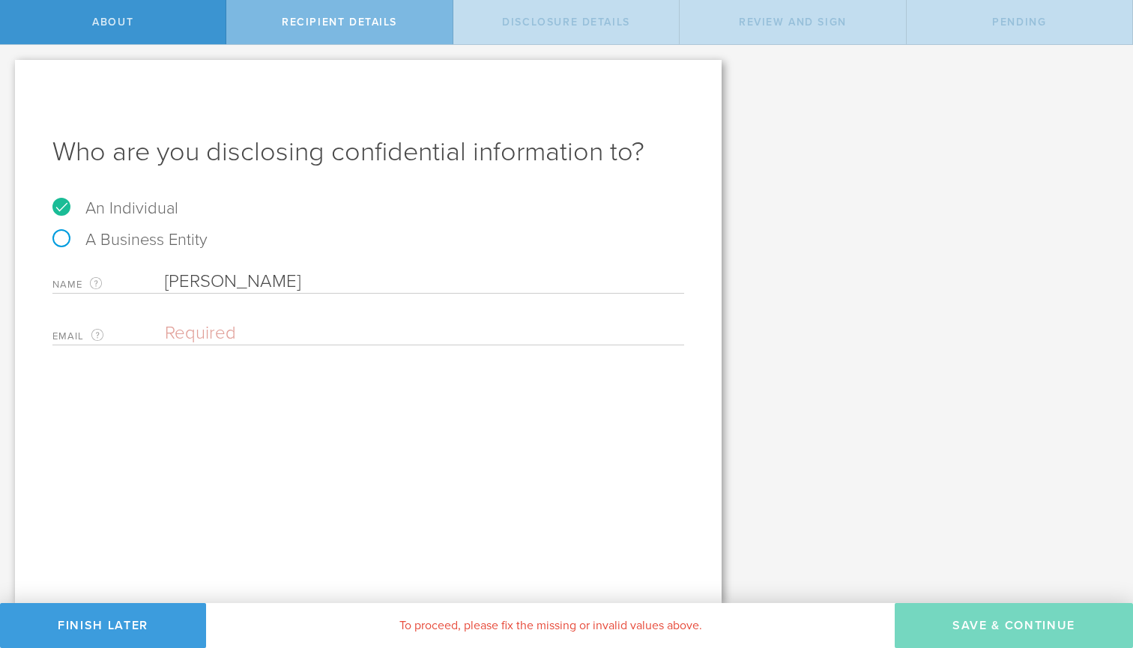
paste input "[EMAIL_ADDRESS][DOMAIN_NAME]"
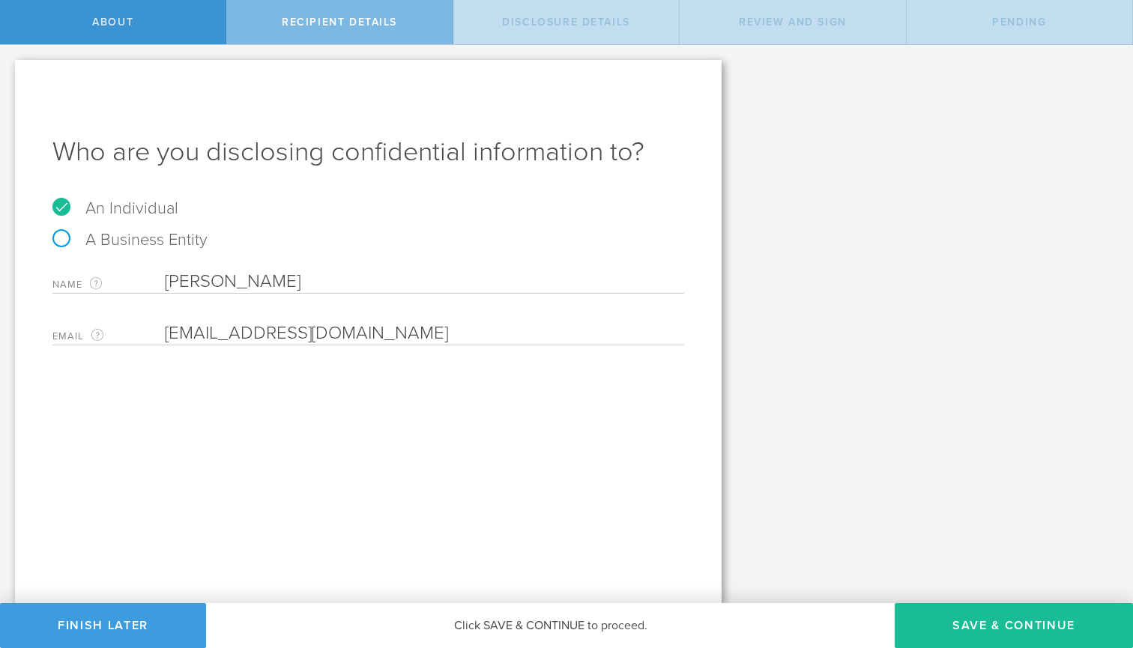
type input "[EMAIL_ADDRESS][DOMAIN_NAME]"
click at [540, 498] on div "Who are you disclosing confidential information to? An Individual A Business En…" at bounding box center [368, 331] width 707 height 543
click at [967, 617] on button "Save & Continue" at bounding box center [1014, 625] width 238 height 45
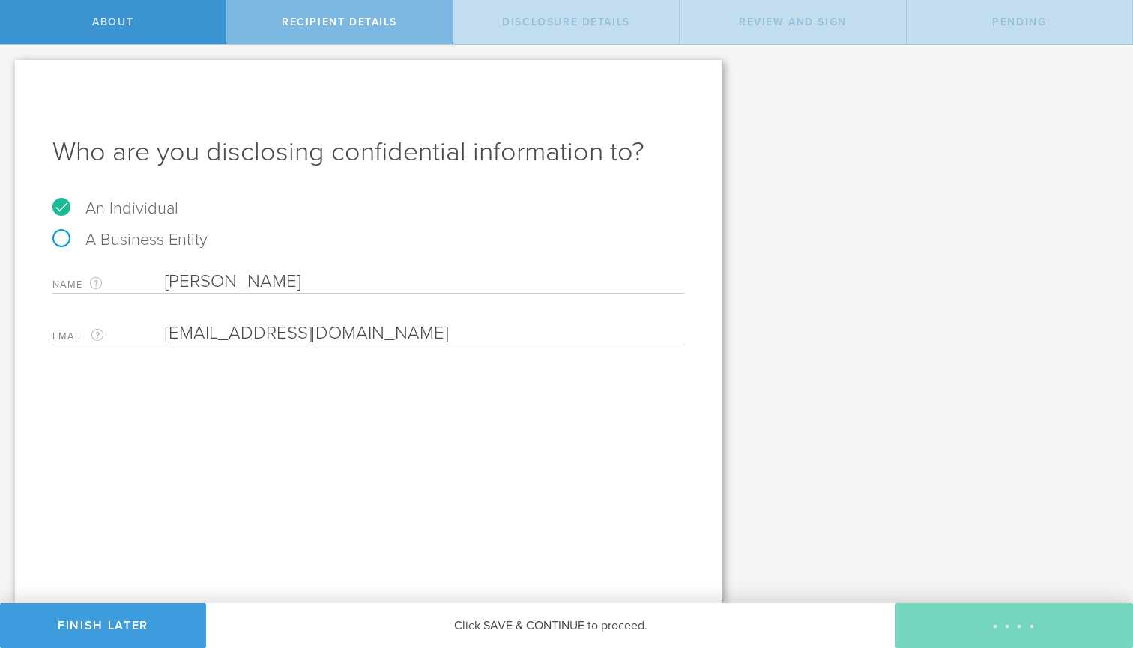
select select "string:5 years"
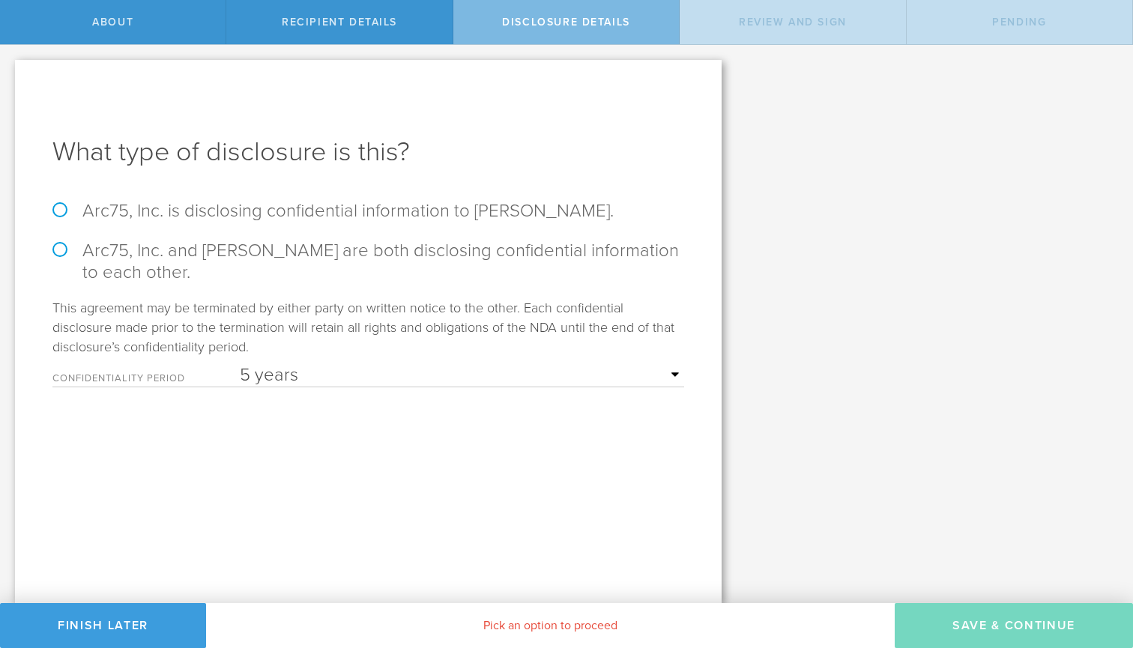
click at [264, 214] on label "Arc75, Inc. is disclosing confidential information to Jason Chen." at bounding box center [368, 211] width 632 height 22
click at [10, 76] on input "Arc75, Inc. is disclosing confidential information to Jason Chen." at bounding box center [5, 60] width 10 height 31
radio input "true"
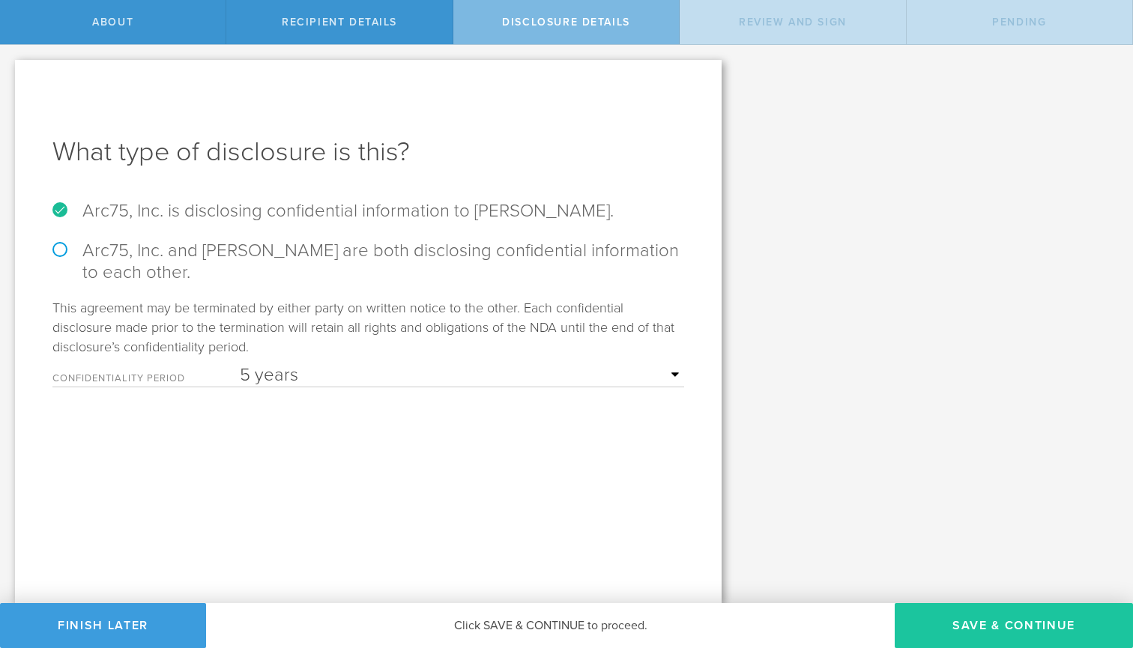
click at [992, 620] on button "Save & Continue" at bounding box center [1014, 625] width 238 height 45
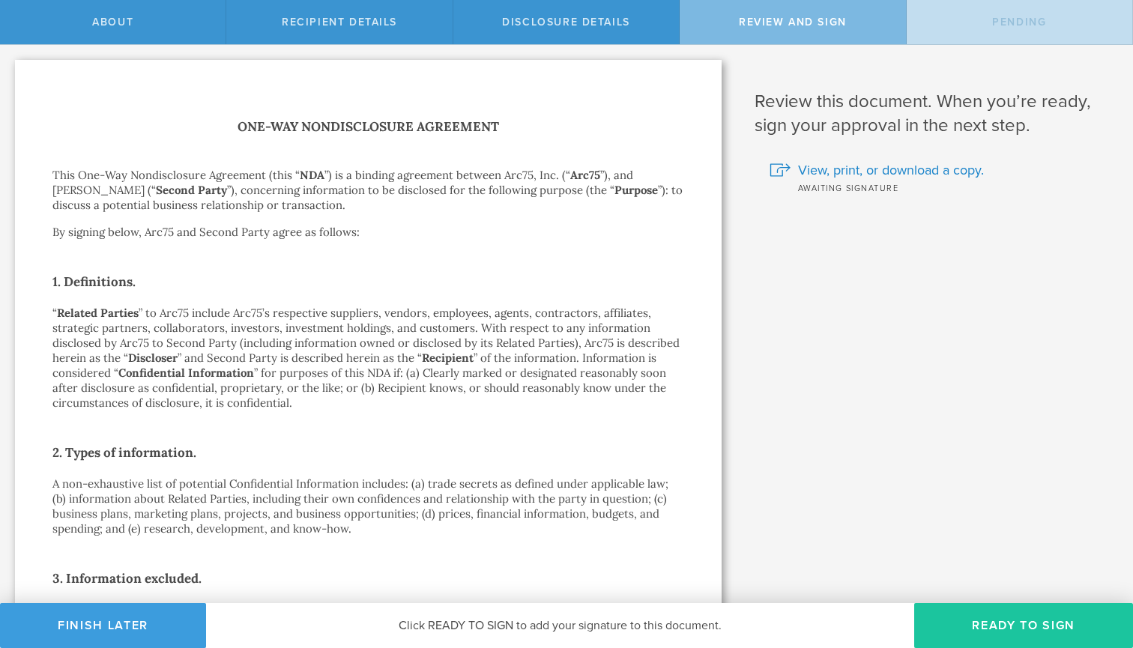
click at [1087, 647] on button "Ready to Sign" at bounding box center [1023, 625] width 219 height 45
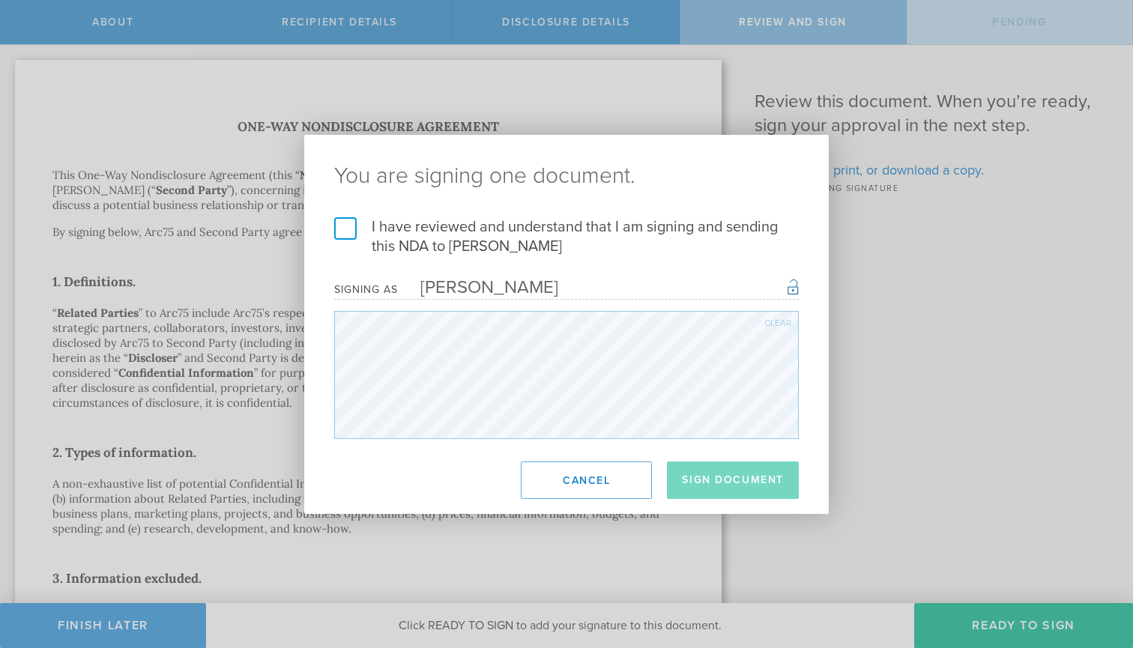
click at [340, 230] on label "I have reviewed and understand that I am signing and sending this NDA to Jason …" at bounding box center [566, 236] width 465 height 39
click at [0, 0] on input "I have reviewed and understand that I am signing and sending this NDA to Jason …" at bounding box center [0, 0] width 0 height 0
click at [708, 475] on button "Sign Document" at bounding box center [733, 480] width 132 height 37
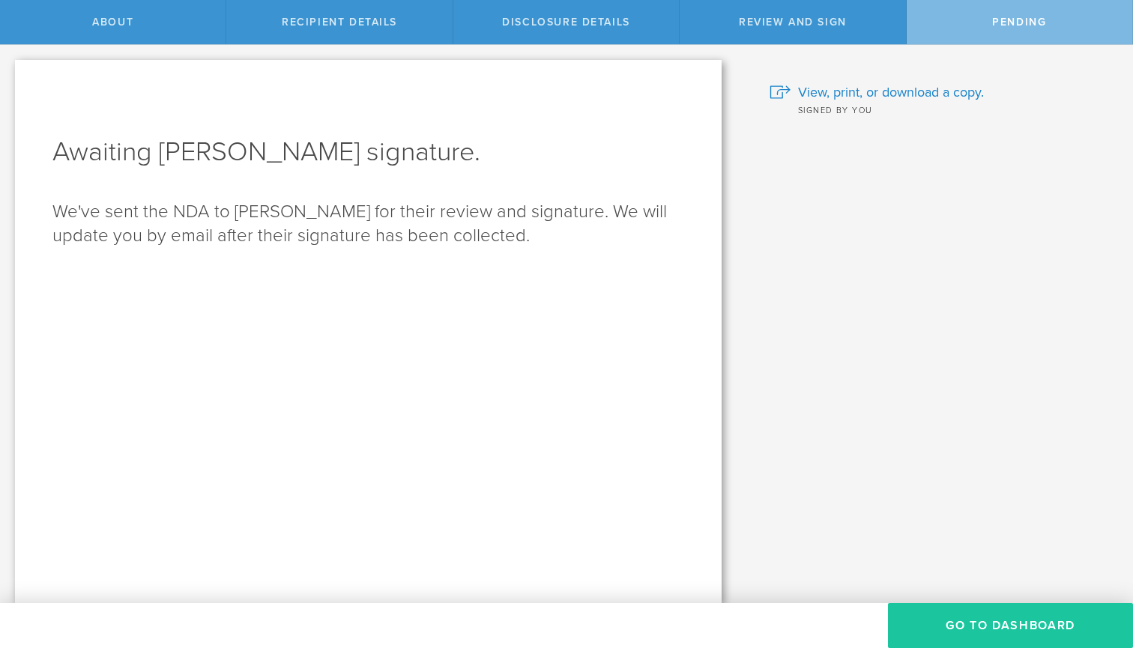
click at [997, 631] on button "Go to dashboard" at bounding box center [1010, 625] width 245 height 45
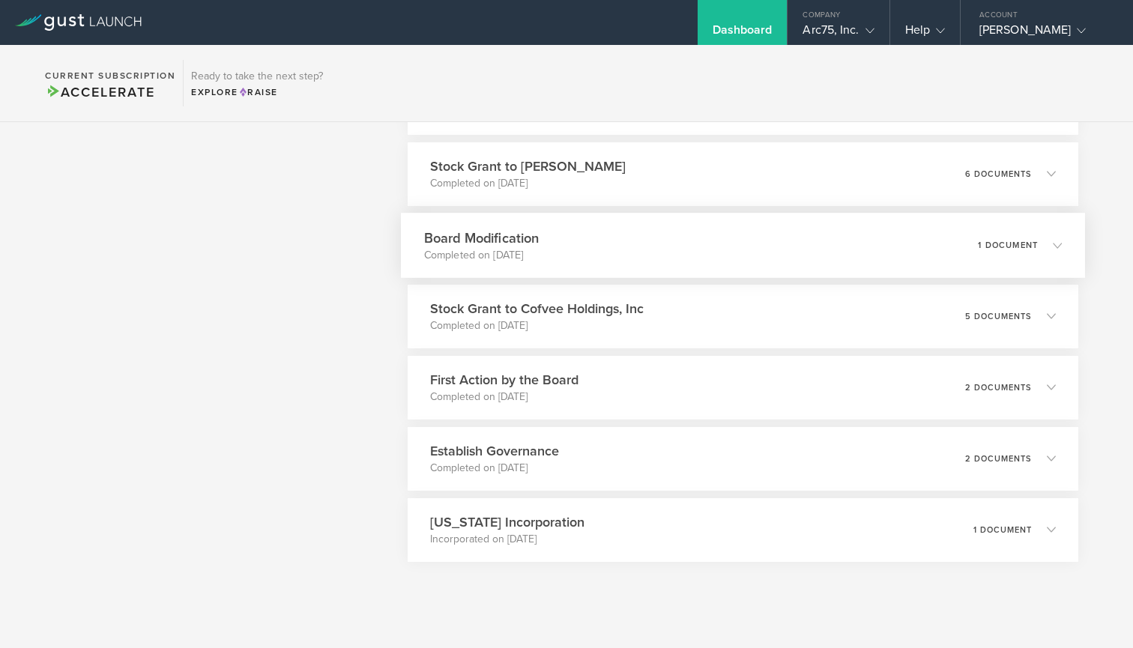
scroll to position [951, 0]
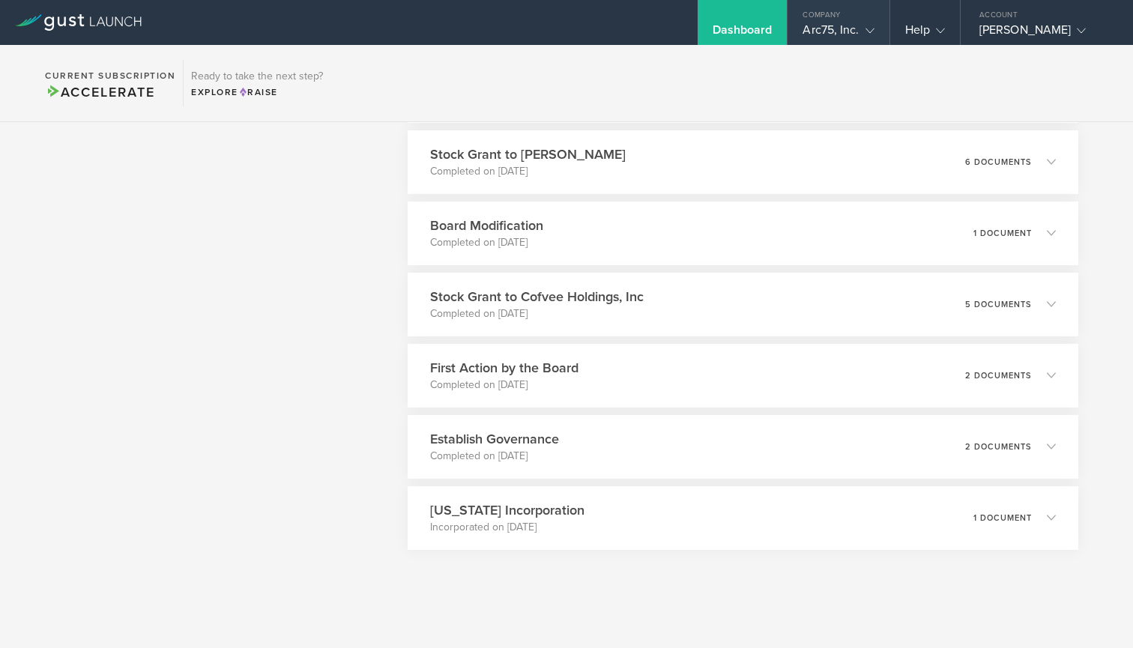
click at [839, 26] on div "Arc75, Inc." at bounding box center [838, 33] width 71 height 22
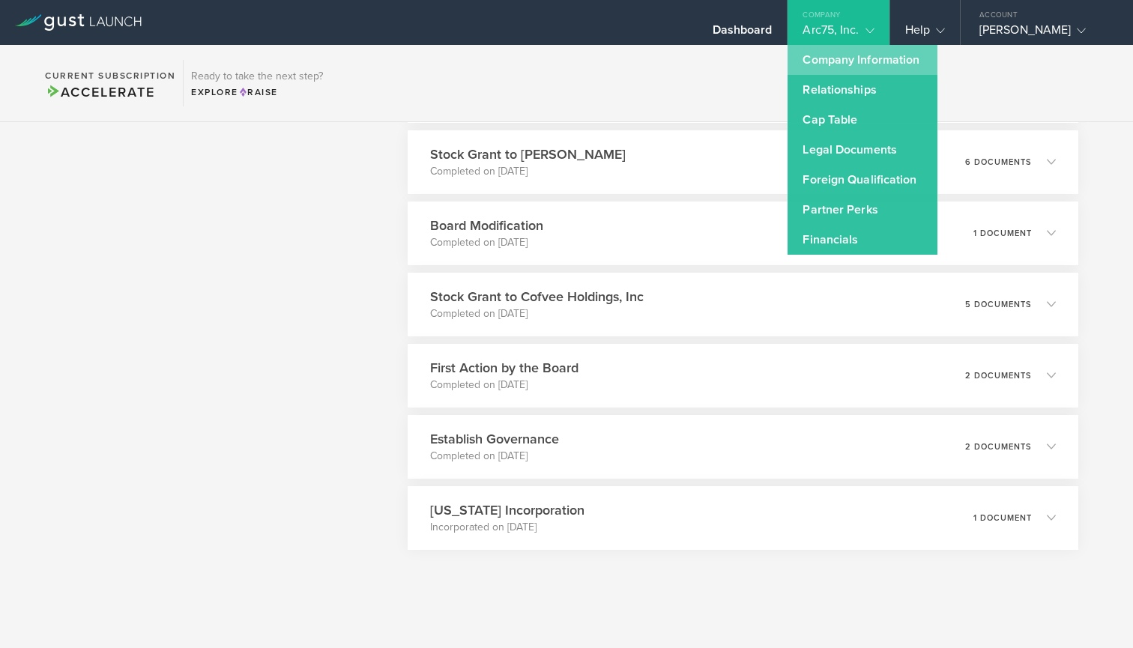
click at [860, 53] on link "Company Information" at bounding box center [863, 60] width 150 height 30
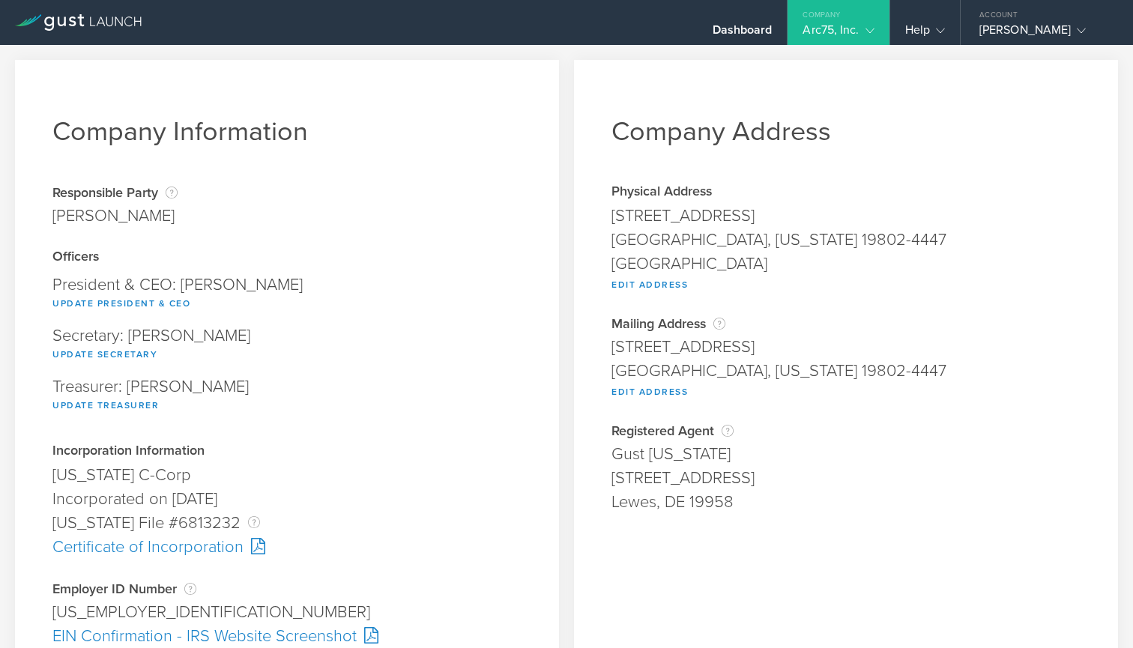
scroll to position [103, 0]
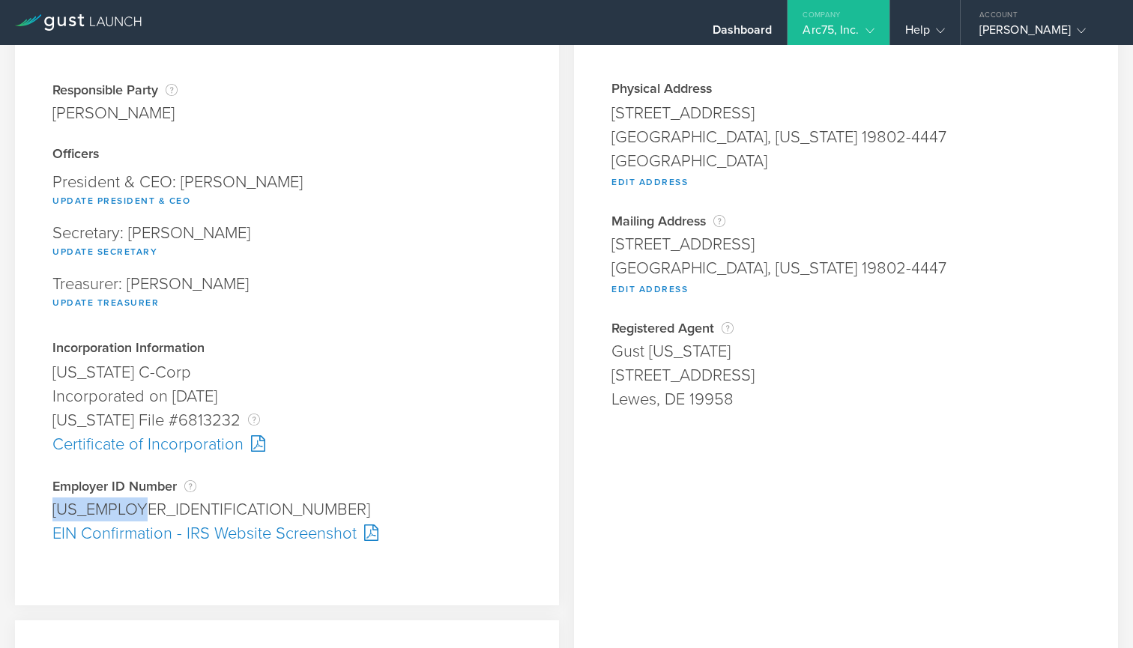
drag, startPoint x: 140, startPoint y: 510, endPoint x: 54, endPoint y: 511, distance: 86.2
click at [54, 511] on div "88-2512226" at bounding box center [286, 510] width 469 height 24
copy div "88-2512226"
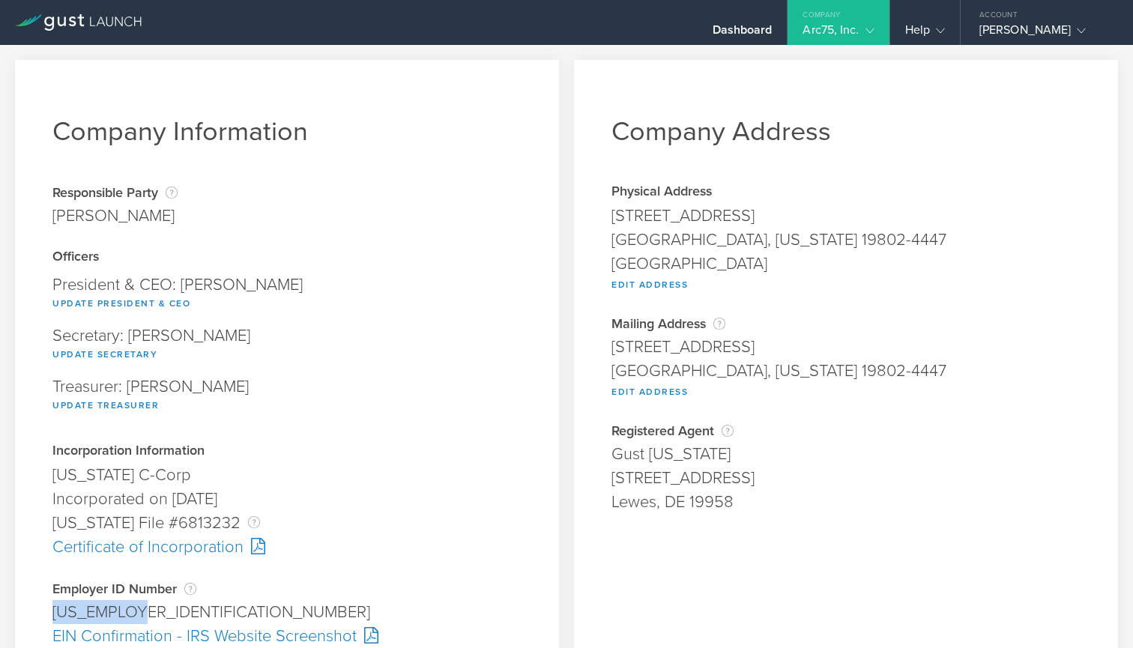
scroll to position [0, 0]
click at [1060, 26] on div "[PERSON_NAME]" at bounding box center [1042, 33] width 127 height 22
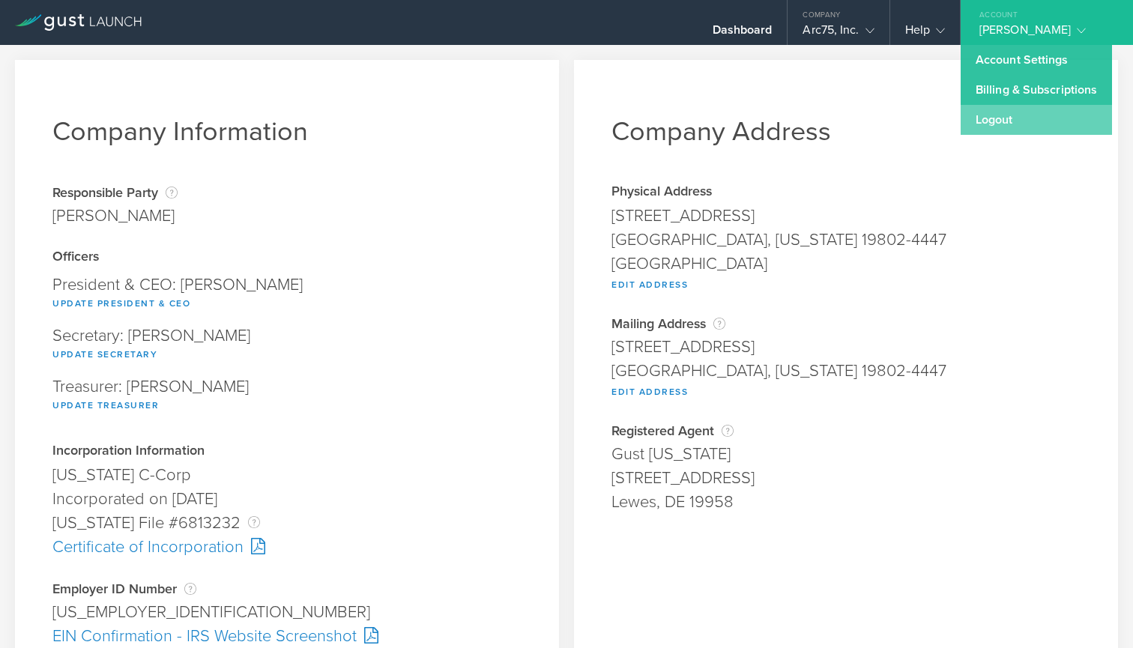
click at [1005, 112] on link "Logout" at bounding box center [1036, 120] width 151 height 30
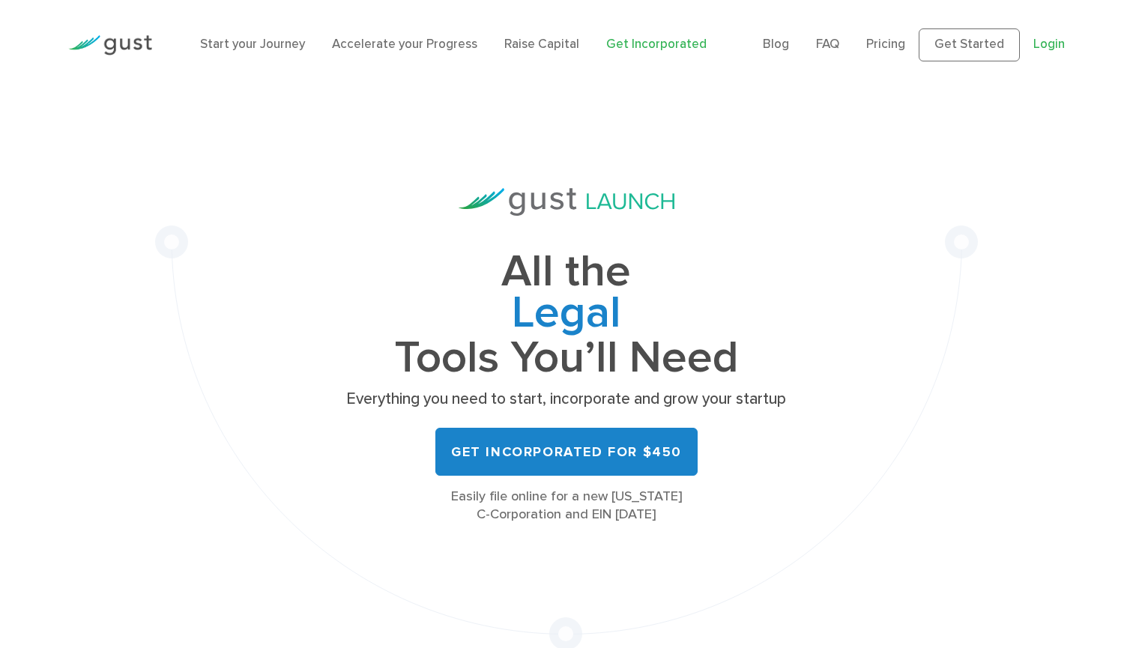
click at [1048, 50] on link "Login" at bounding box center [1048, 44] width 31 height 15
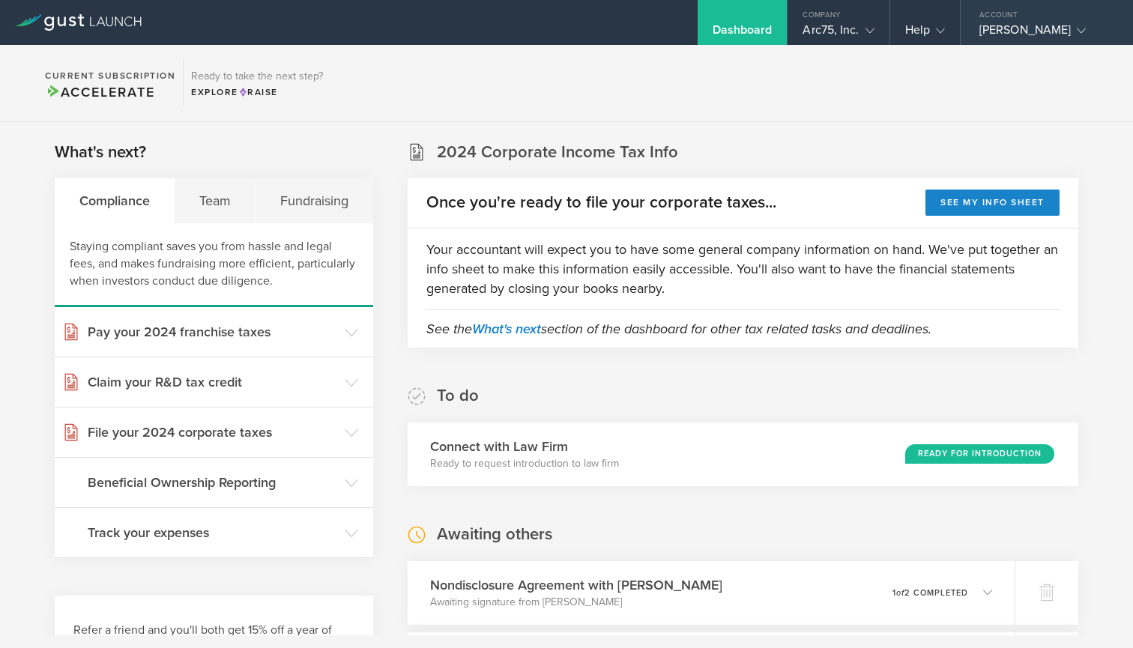
click at [1059, 21] on div "Account" at bounding box center [1047, 11] width 172 height 22
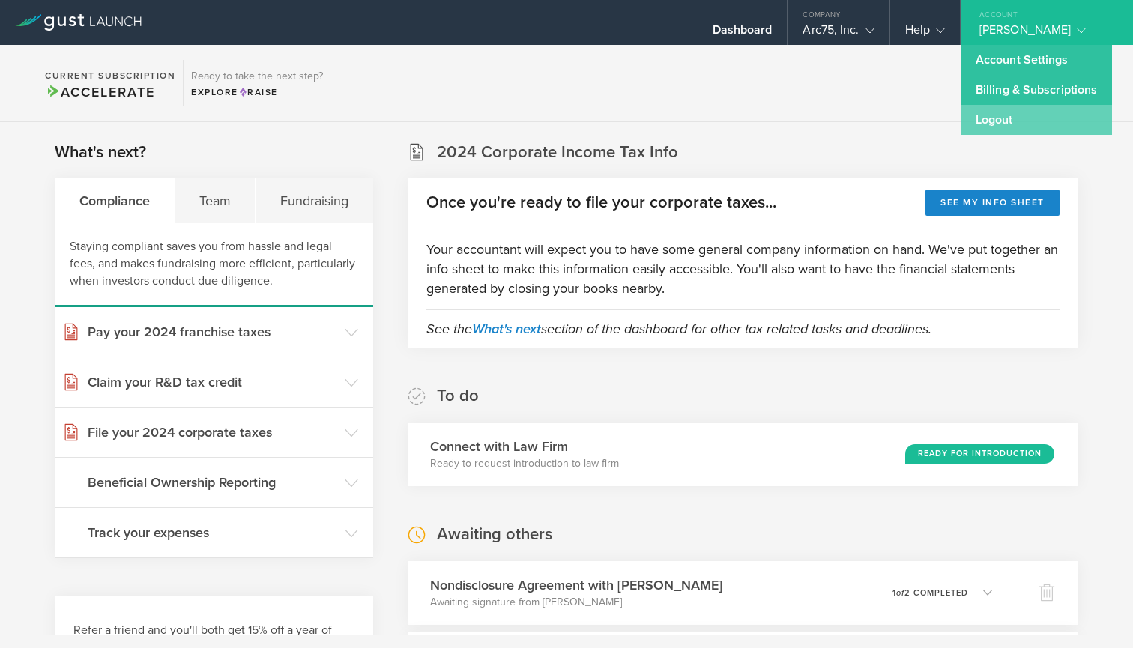
click at [1011, 118] on link "Logout" at bounding box center [1036, 120] width 151 height 30
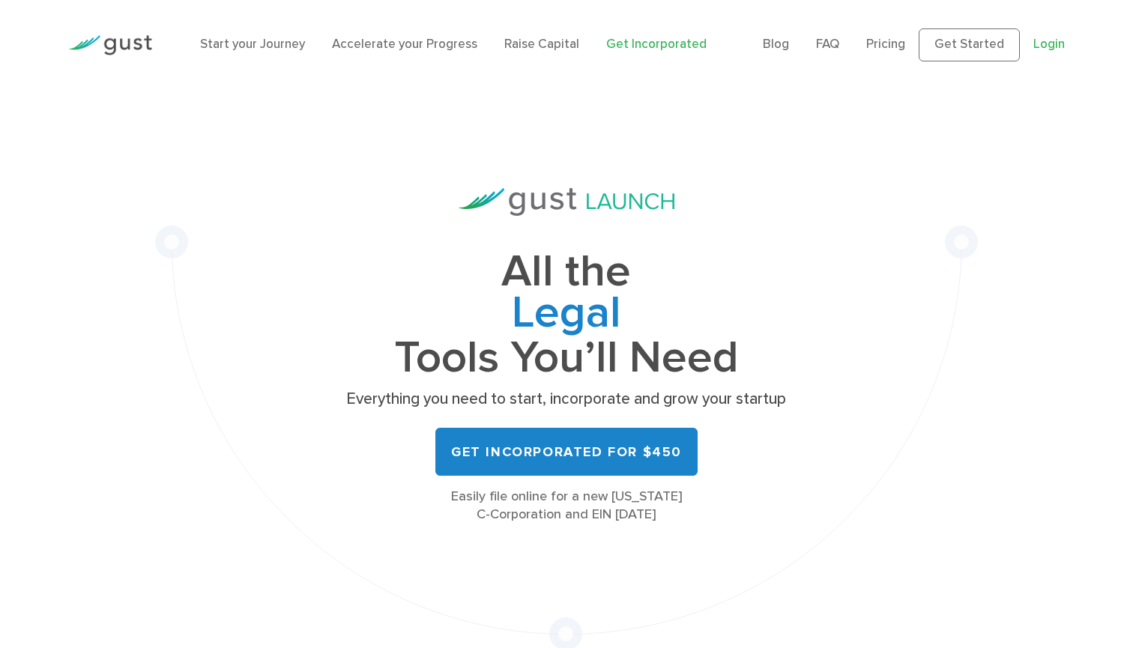
click at [1048, 40] on link "Login" at bounding box center [1048, 44] width 31 height 15
